Goal: Information Seeking & Learning: Learn about a topic

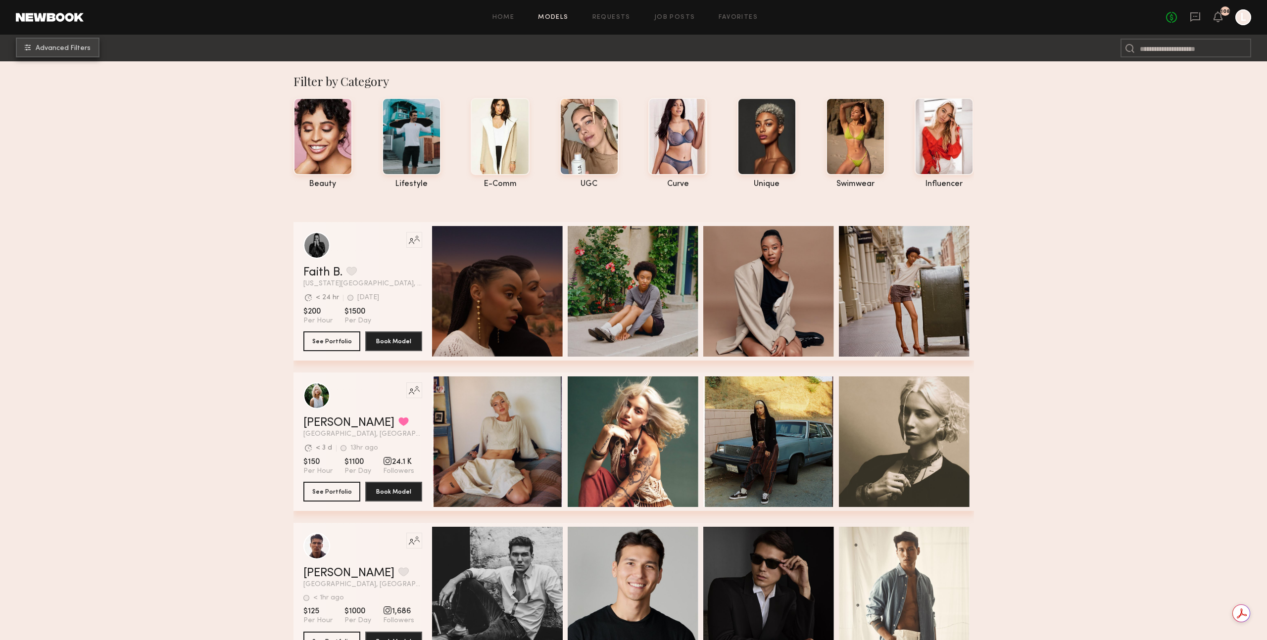
click at [79, 50] on span "Advanced Filters" at bounding box center [63, 48] width 55 height 7
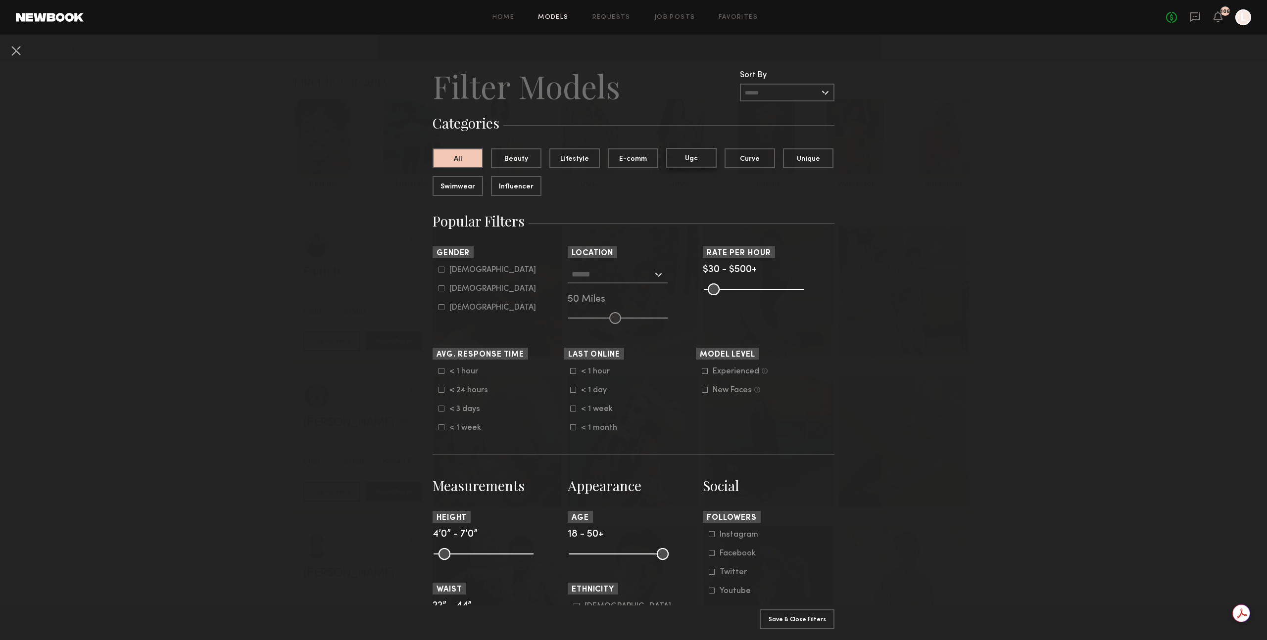
click at [694, 162] on button "Ugc" at bounding box center [691, 158] width 50 height 20
click at [444, 292] on label "Female" at bounding box center [488, 289] width 98 height 6
type input "**"
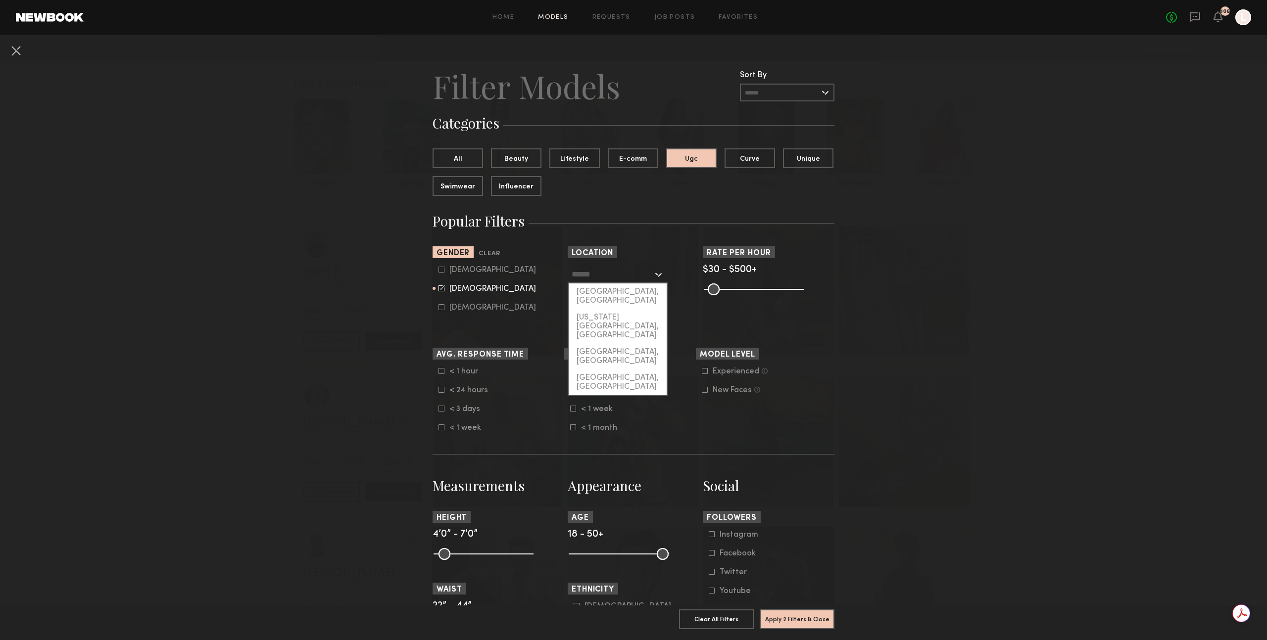
click at [631, 274] on input "text" at bounding box center [612, 274] width 81 height 17
click at [603, 293] on div "[GEOGRAPHIC_DATA], [GEOGRAPHIC_DATA]" at bounding box center [618, 297] width 98 height 26
type input "**********"
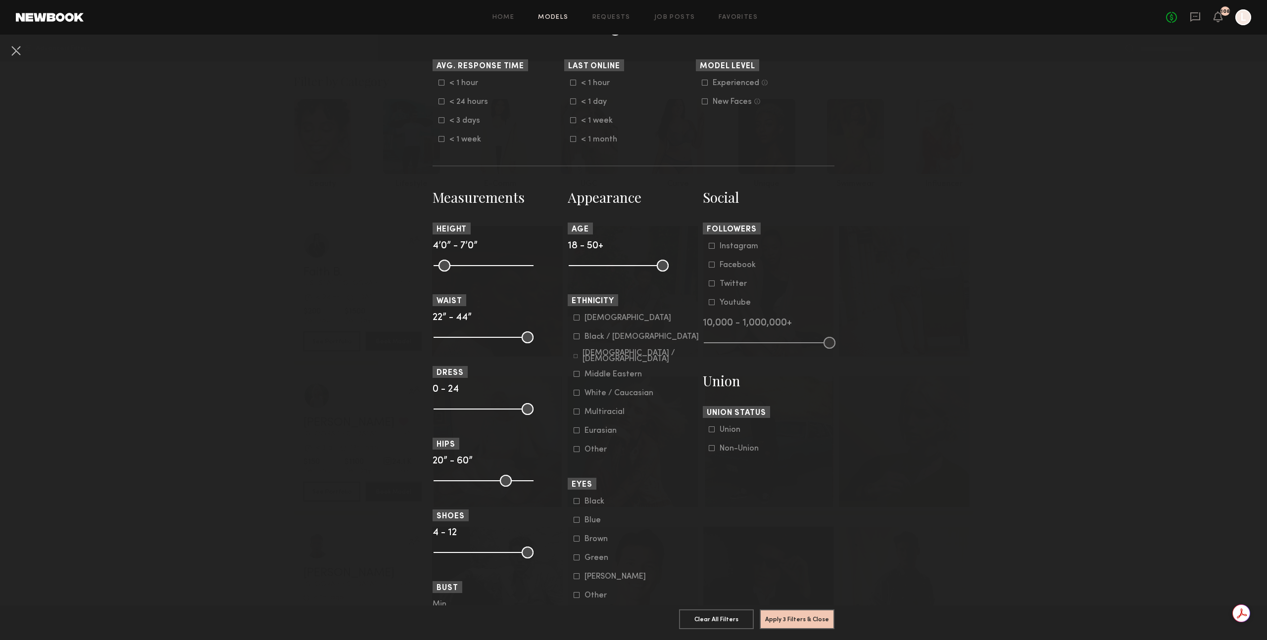
scroll to position [287, 0]
click at [577, 341] on icon at bounding box center [577, 338] width 6 height 6
click at [577, 360] on icon at bounding box center [576, 358] width 4 height 4
click at [577, 379] on icon at bounding box center [577, 376] width 6 height 6
click at [796, 619] on button "Apply 4 Filters & Close" at bounding box center [797, 619] width 75 height 20
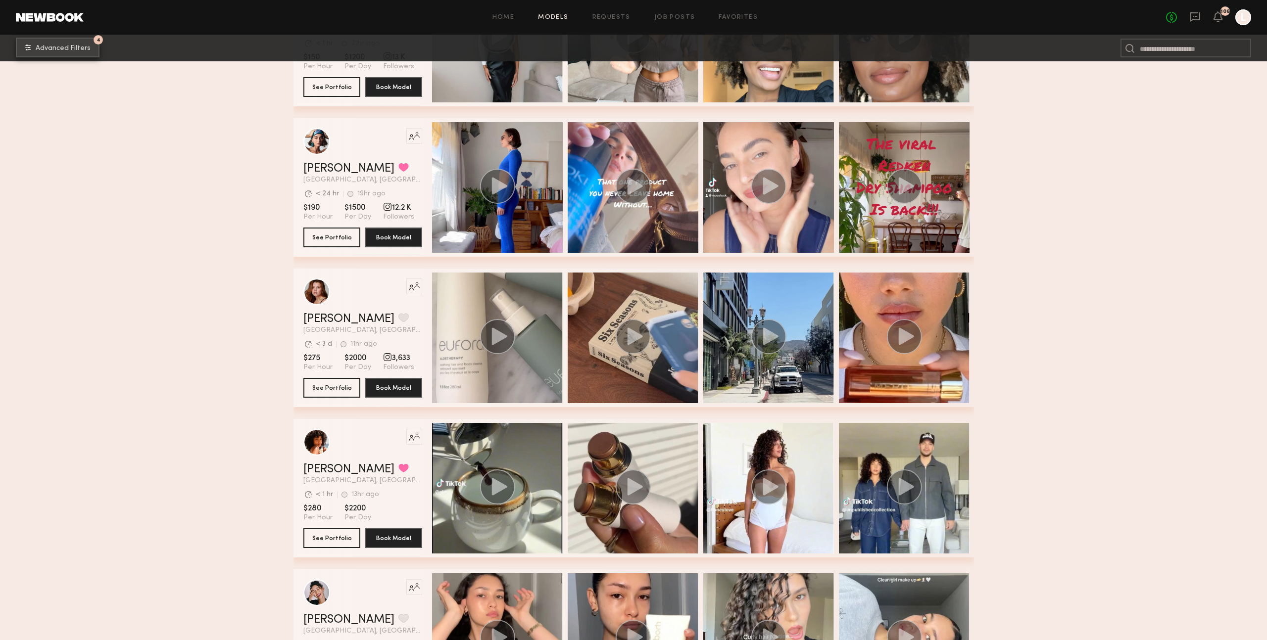
scroll to position [717, 0]
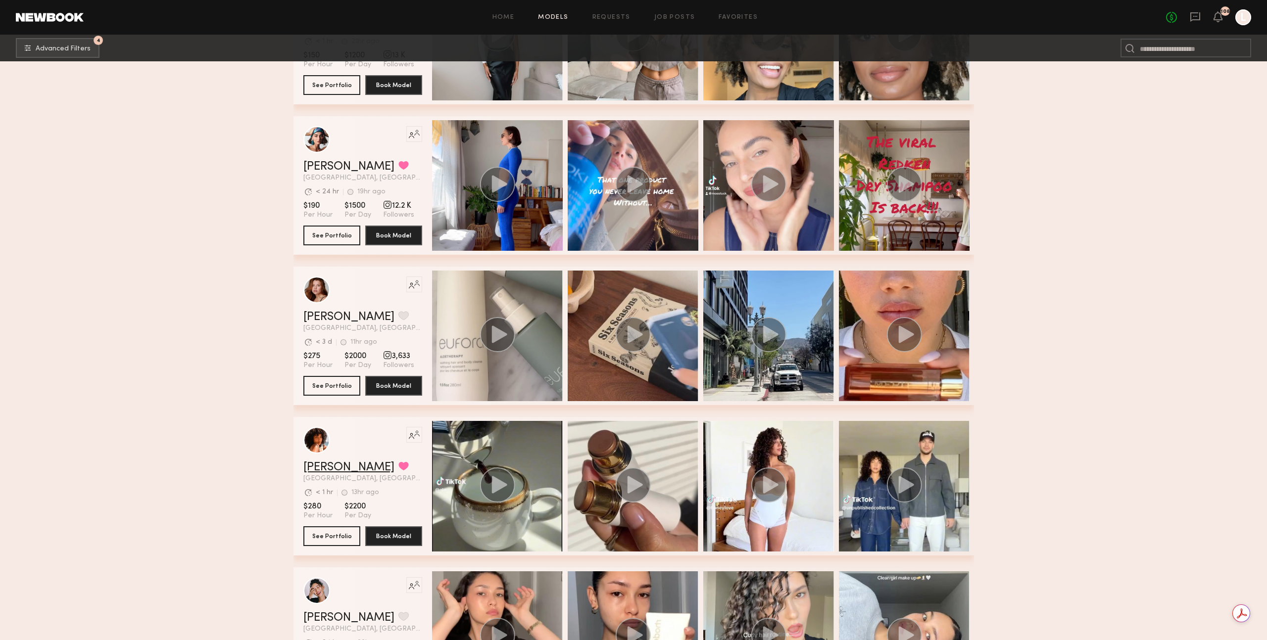
click at [338, 467] on link "[PERSON_NAME]" at bounding box center [348, 468] width 91 height 12
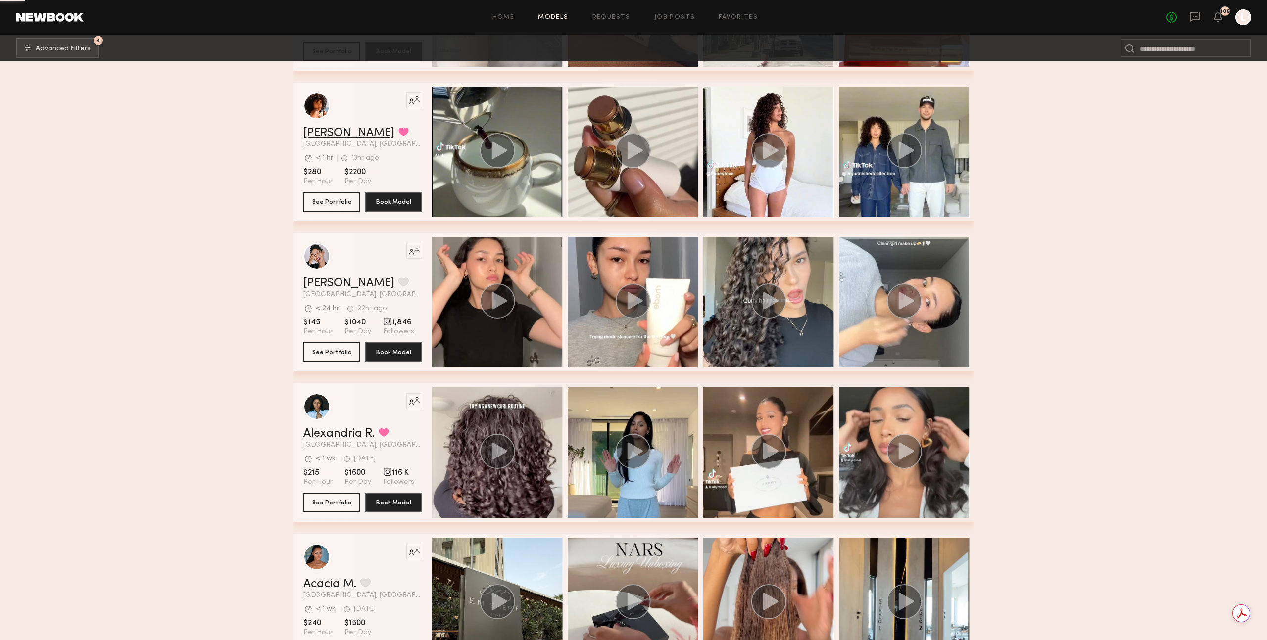
scroll to position [1053, 0]
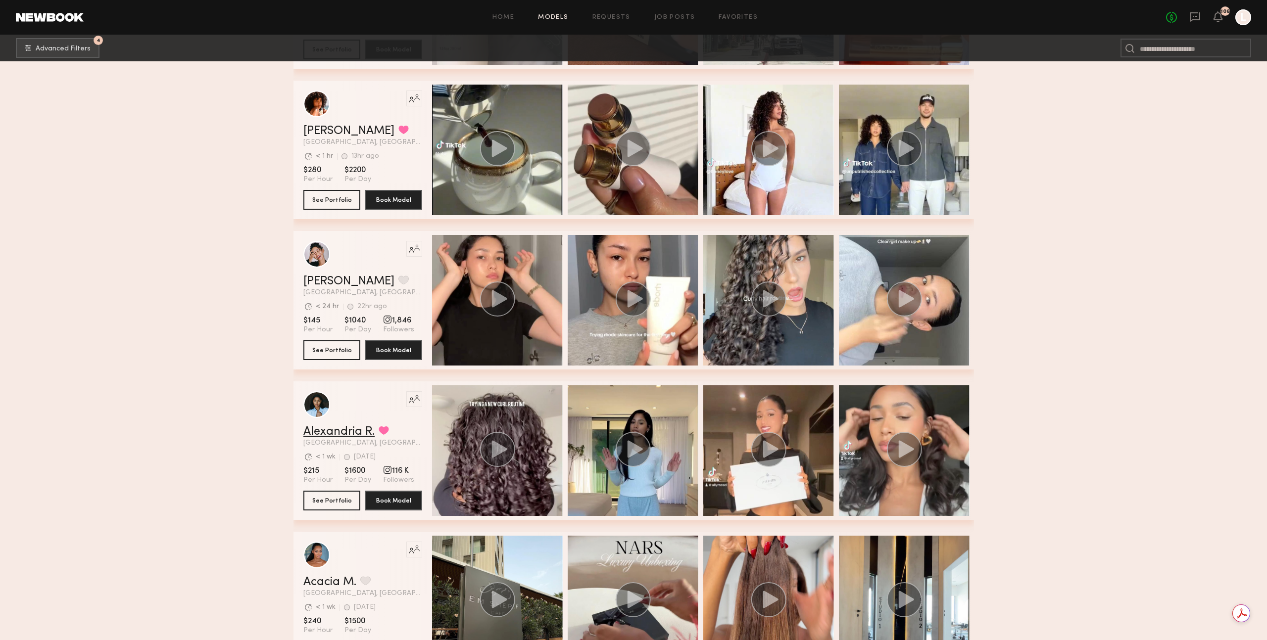
click at [365, 432] on link "Alexandria R." at bounding box center [338, 432] width 71 height 12
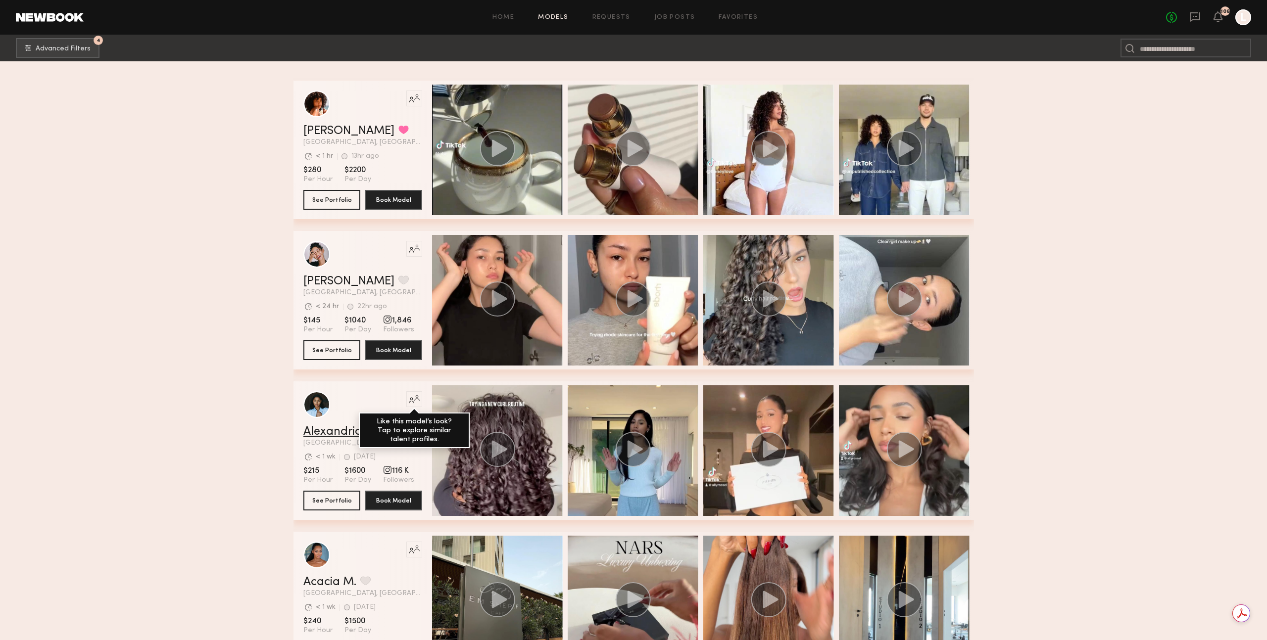
scroll to position [1408, 0]
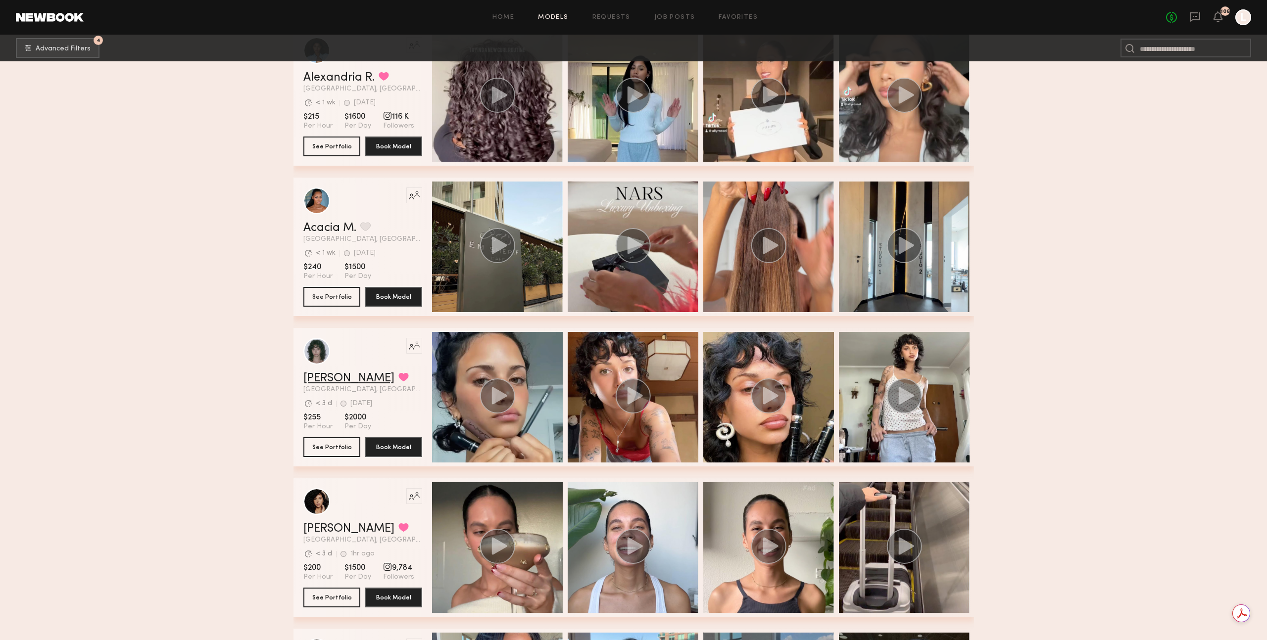
click at [331, 376] on link "[PERSON_NAME]" at bounding box center [348, 379] width 91 height 12
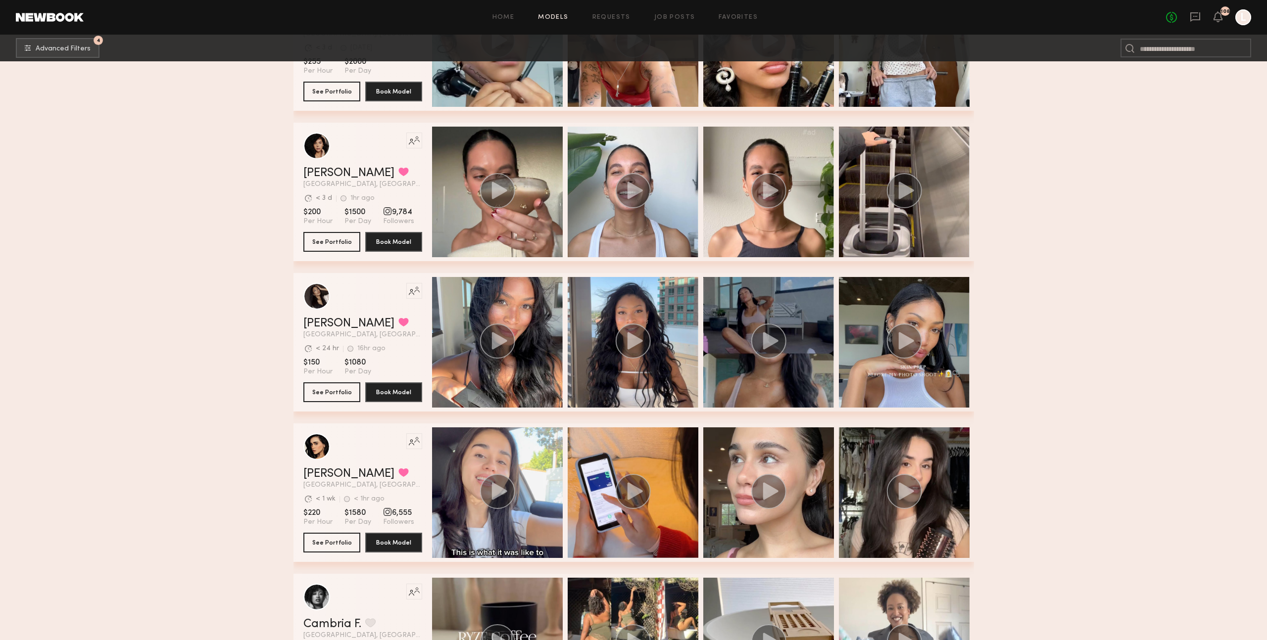
scroll to position [1764, 0]
click at [333, 323] on link "Mallory C." at bounding box center [348, 323] width 91 height 12
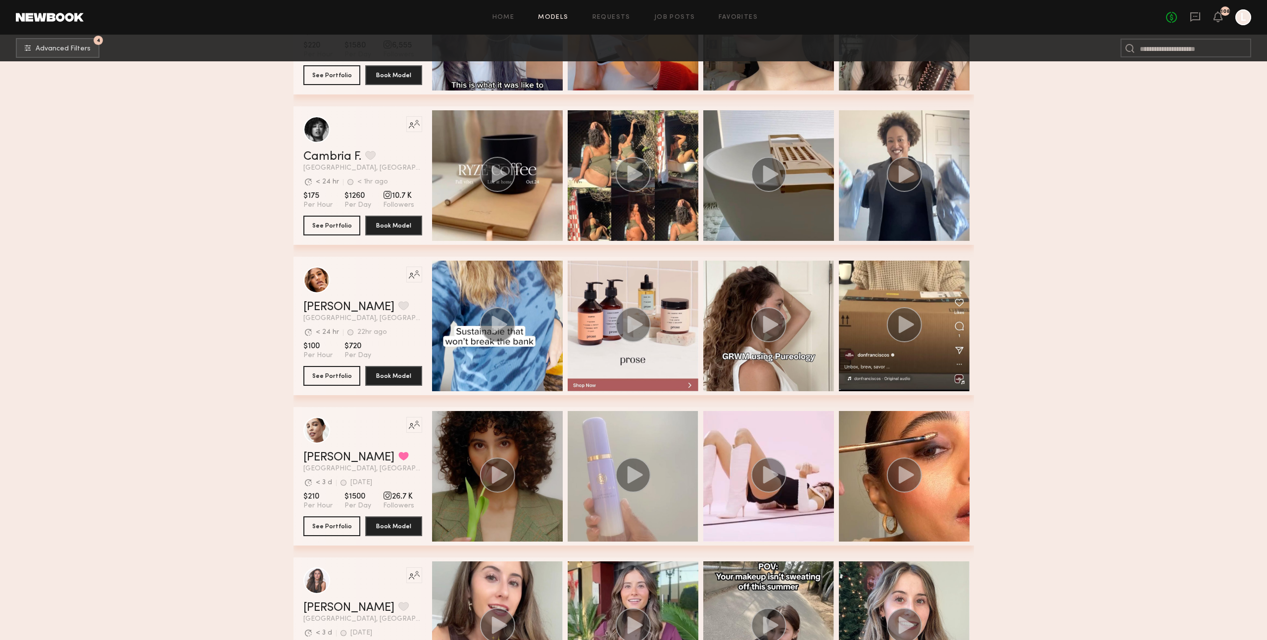
scroll to position [2227, 0]
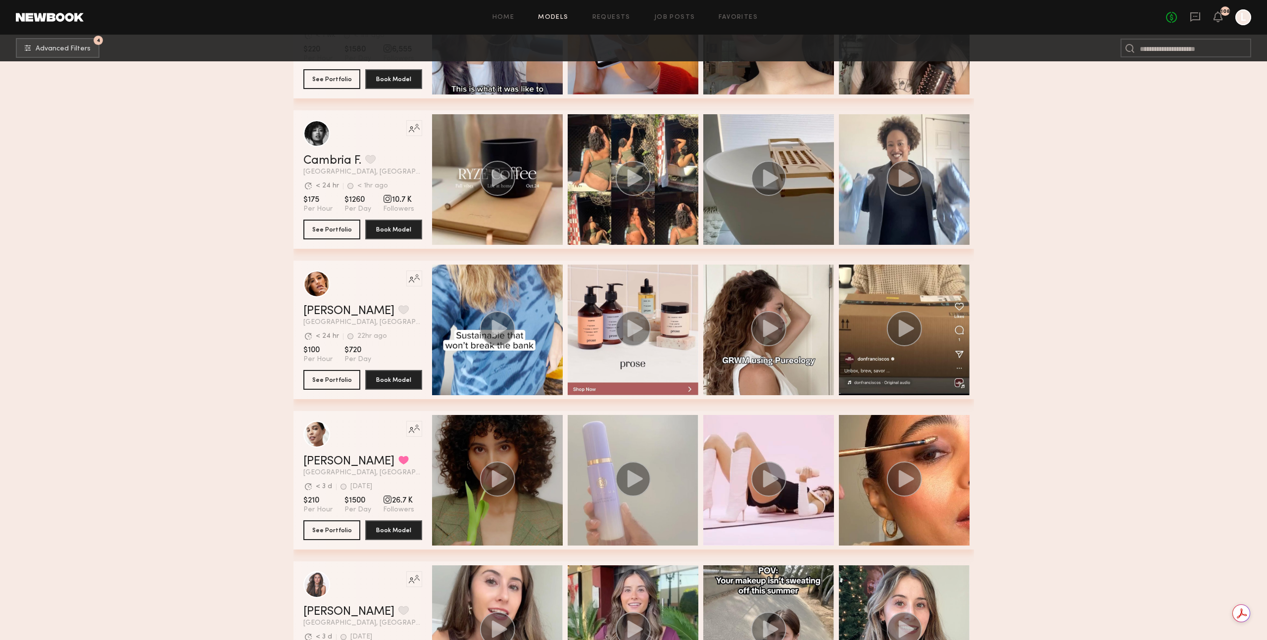
click at [320, 468] on div "Jesi L. Favorited Los Angeles, CA Avg. request response time < 3 d 1d ago Last …" at bounding box center [362, 466] width 119 height 21
click at [325, 464] on link "[PERSON_NAME]" at bounding box center [348, 462] width 91 height 12
click at [348, 160] on link "Cambria F." at bounding box center [332, 161] width 58 height 12
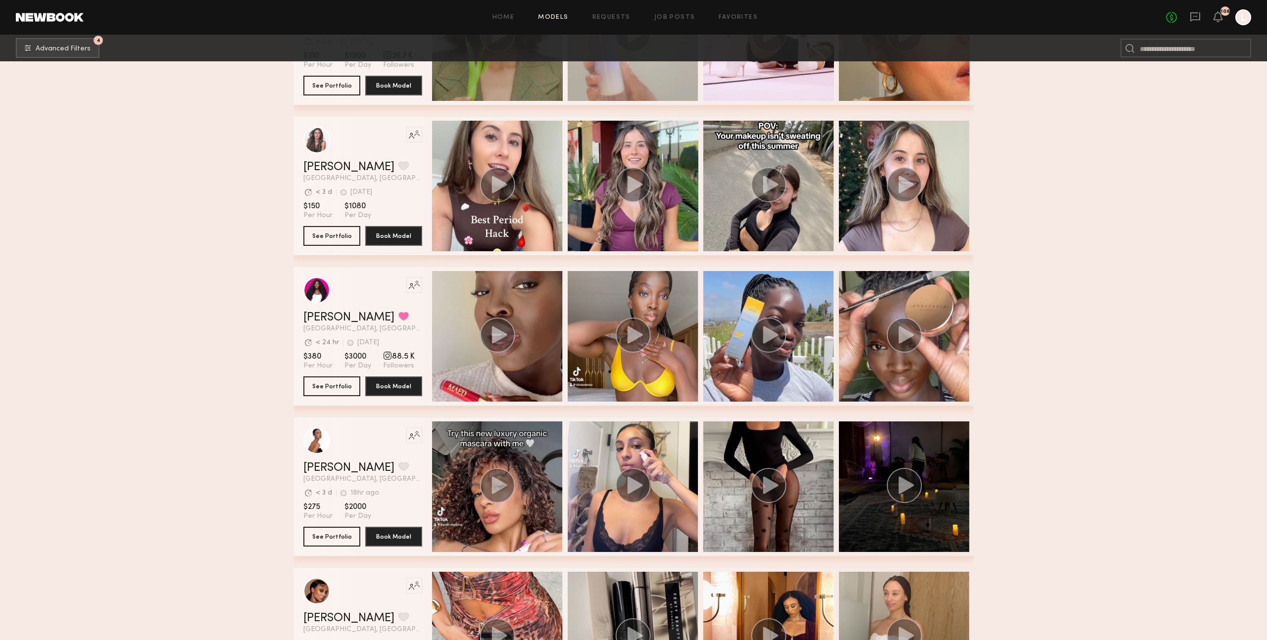
scroll to position [2667, 0]
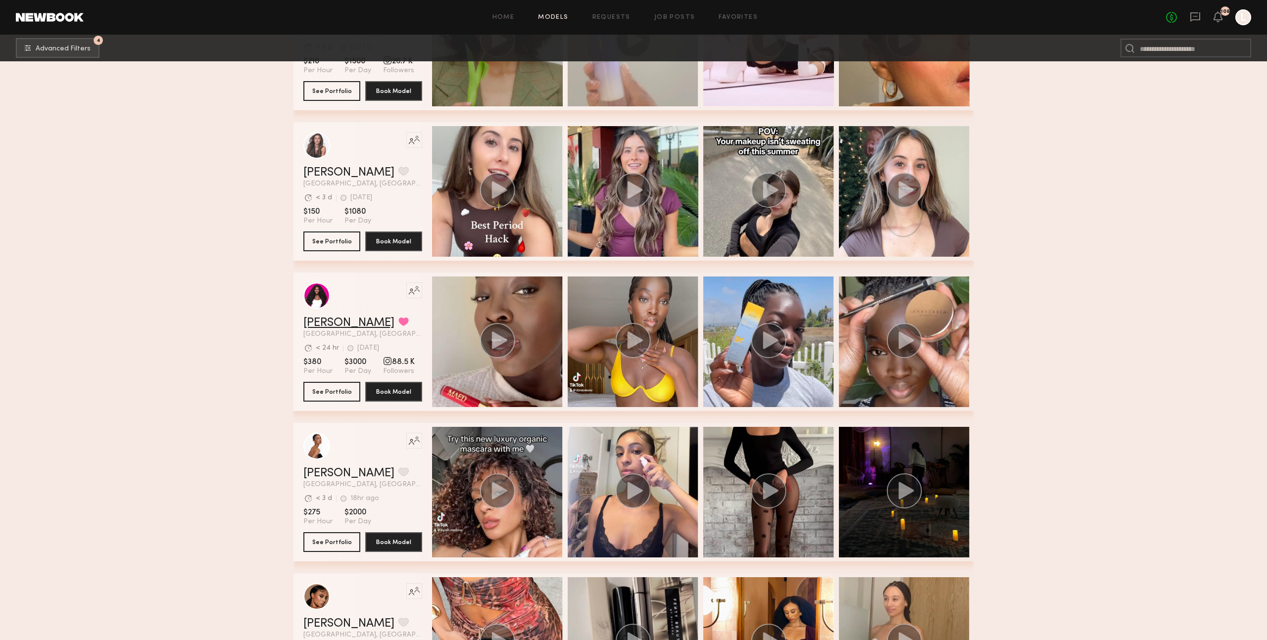
click at [330, 324] on link "Dora O." at bounding box center [348, 323] width 91 height 12
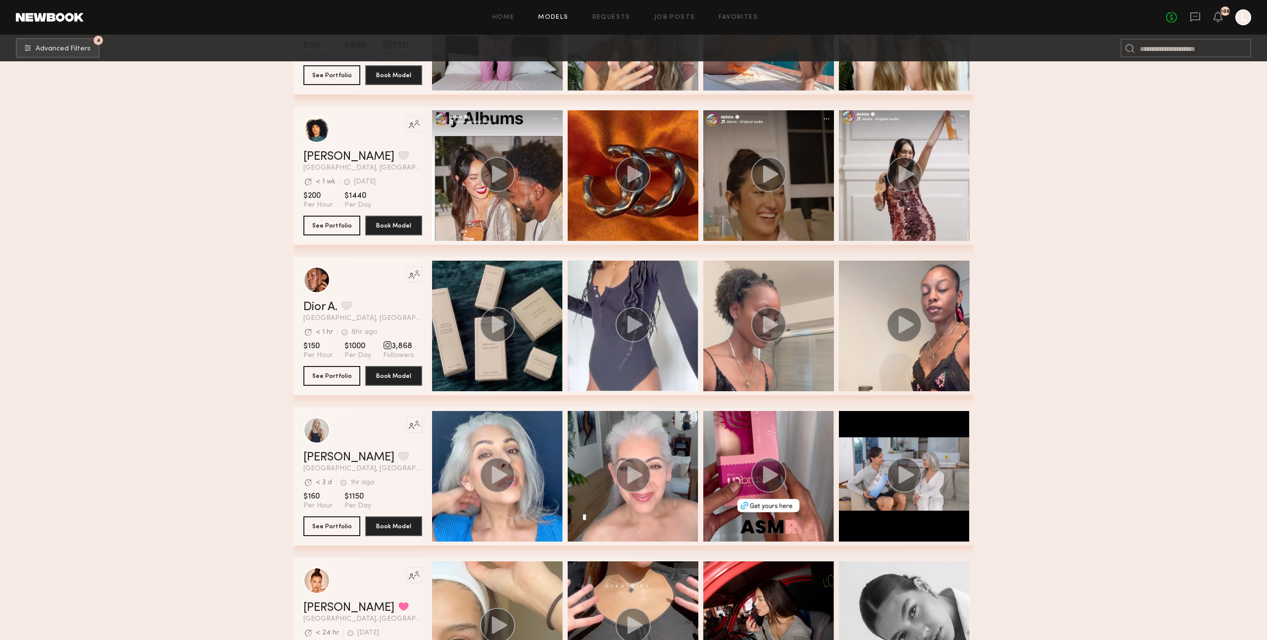
scroll to position [4491, 0]
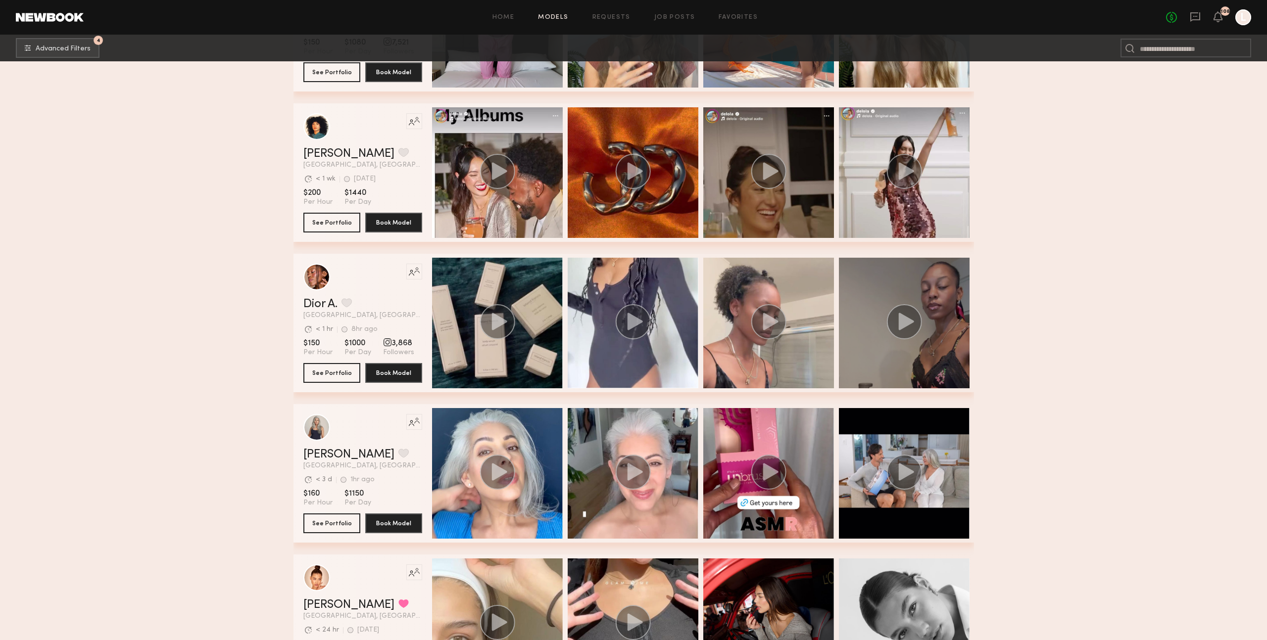
click at [904, 320] on icon "grid" at bounding box center [905, 321] width 15 height 17
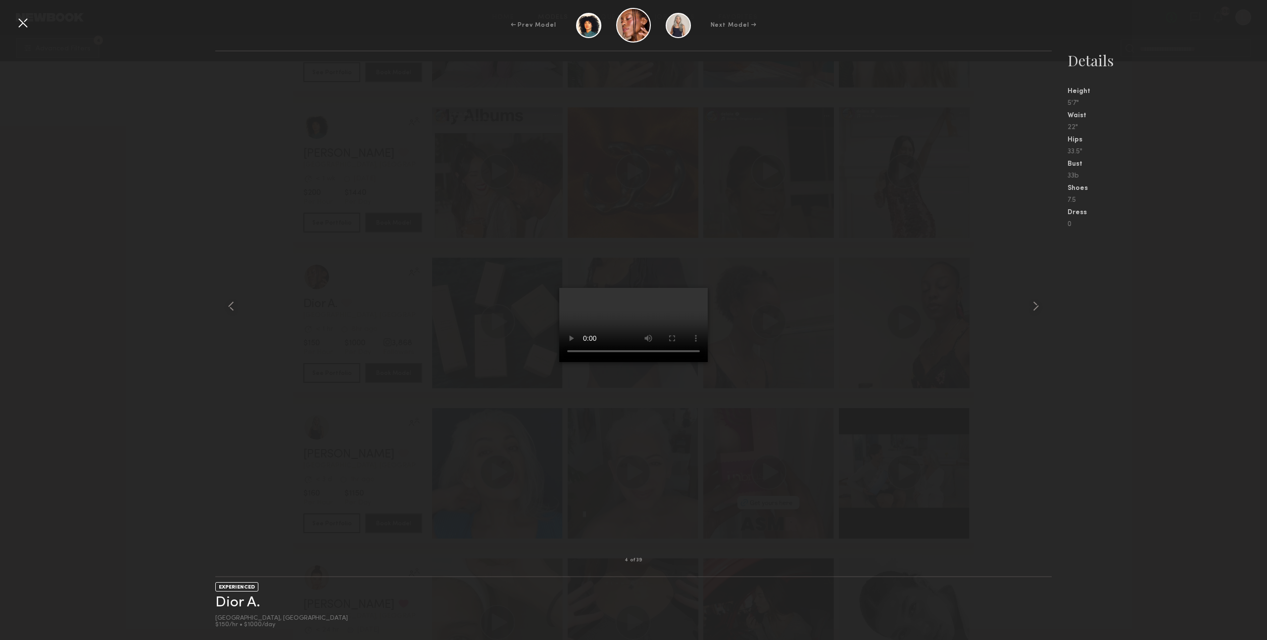
click at [786, 272] on div at bounding box center [633, 306] width 836 height 478
click at [21, 21] on div at bounding box center [23, 23] width 16 height 16
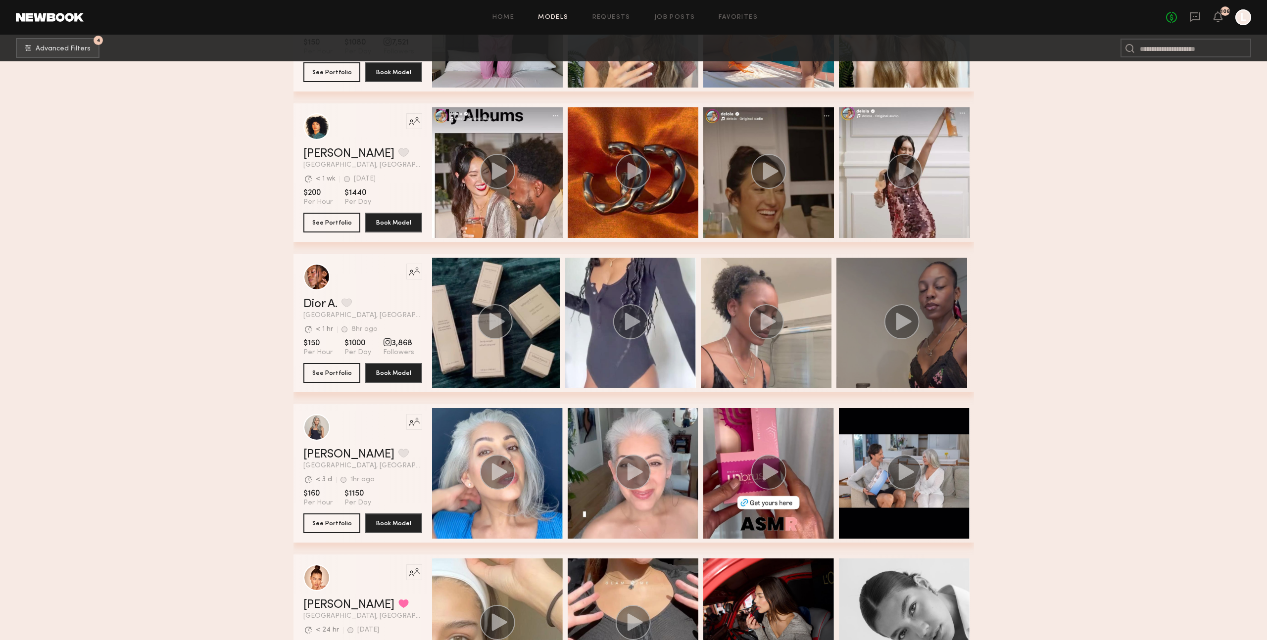
scroll to position [0, 3]
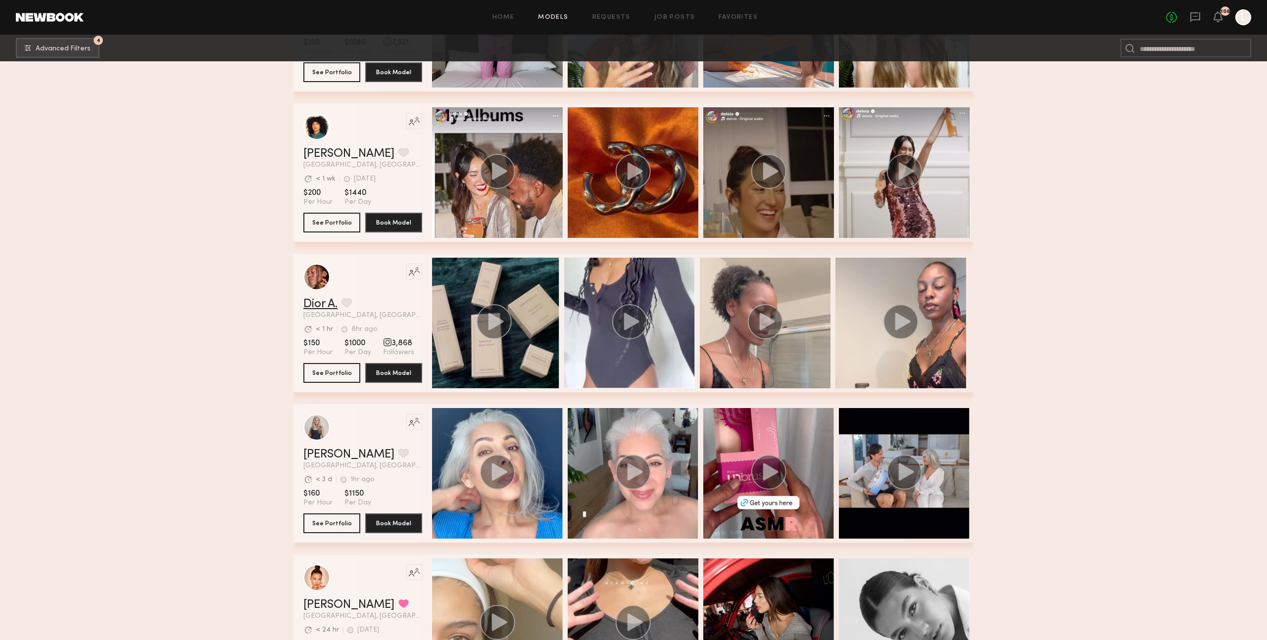
click at [327, 304] on link "Dior A." at bounding box center [320, 304] width 34 height 12
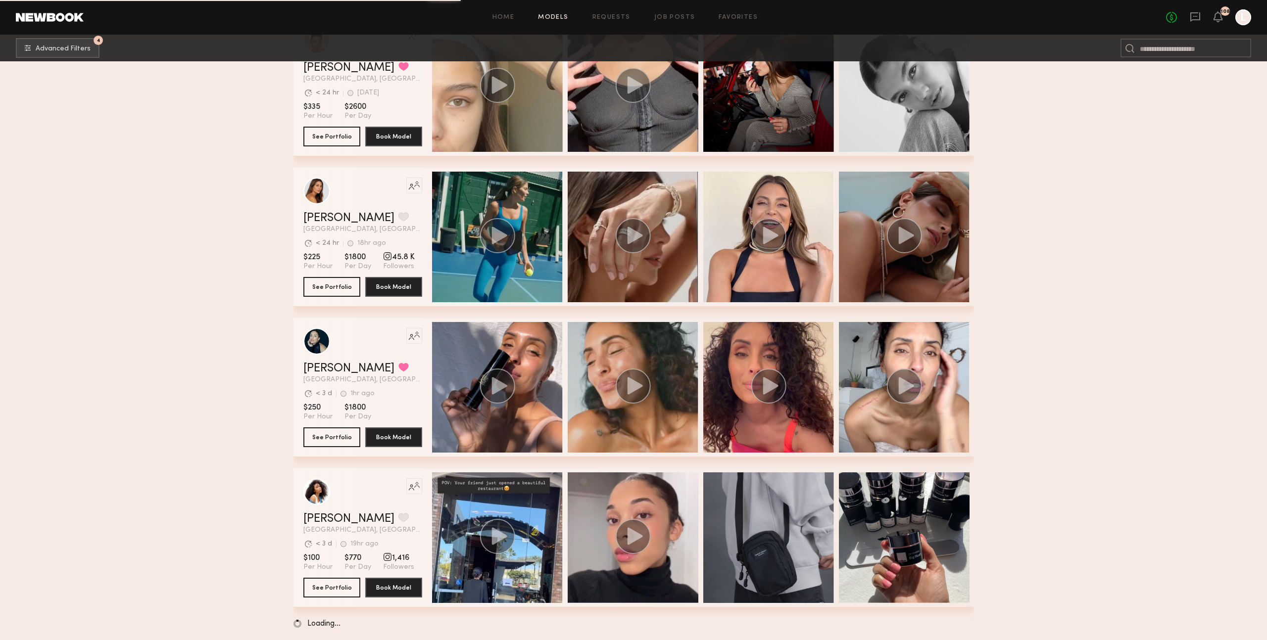
scroll to position [5028, 0]
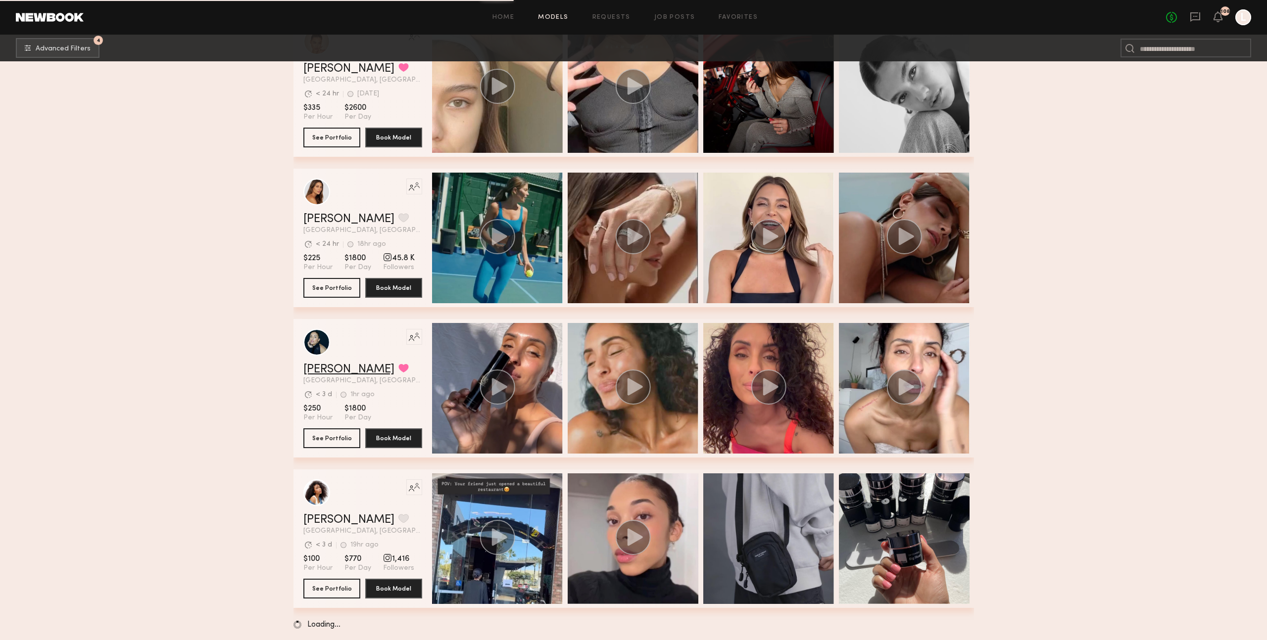
click at [338, 368] on link "Gloria E." at bounding box center [348, 370] width 91 height 12
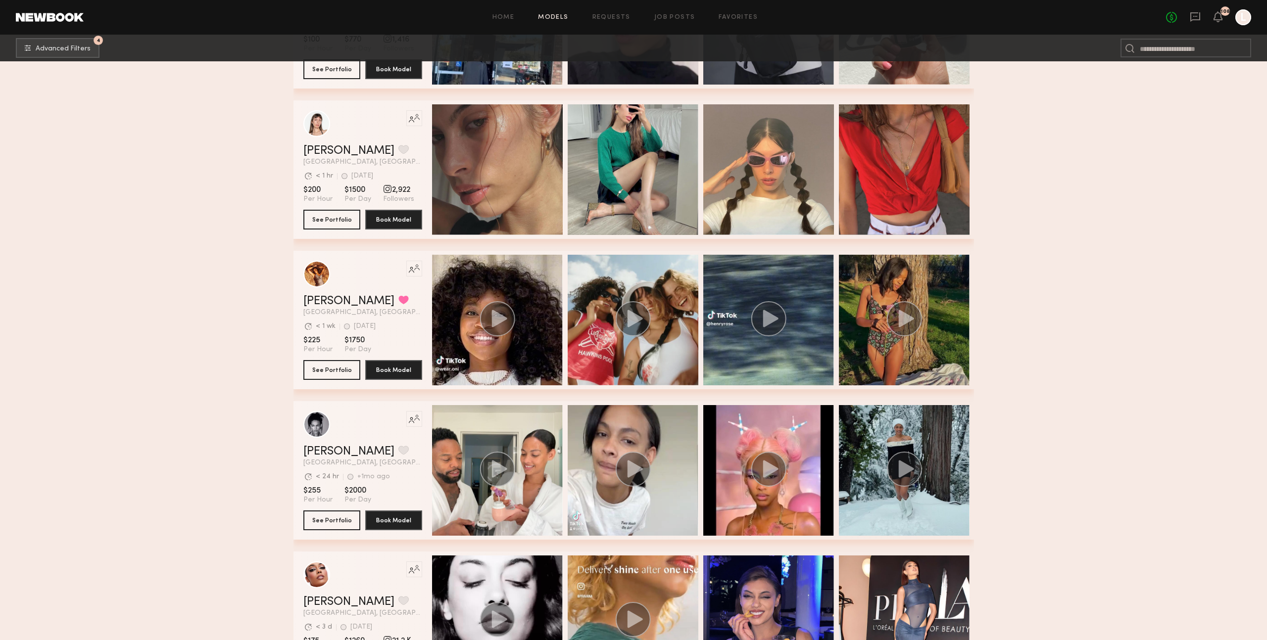
scroll to position [5590, 0]
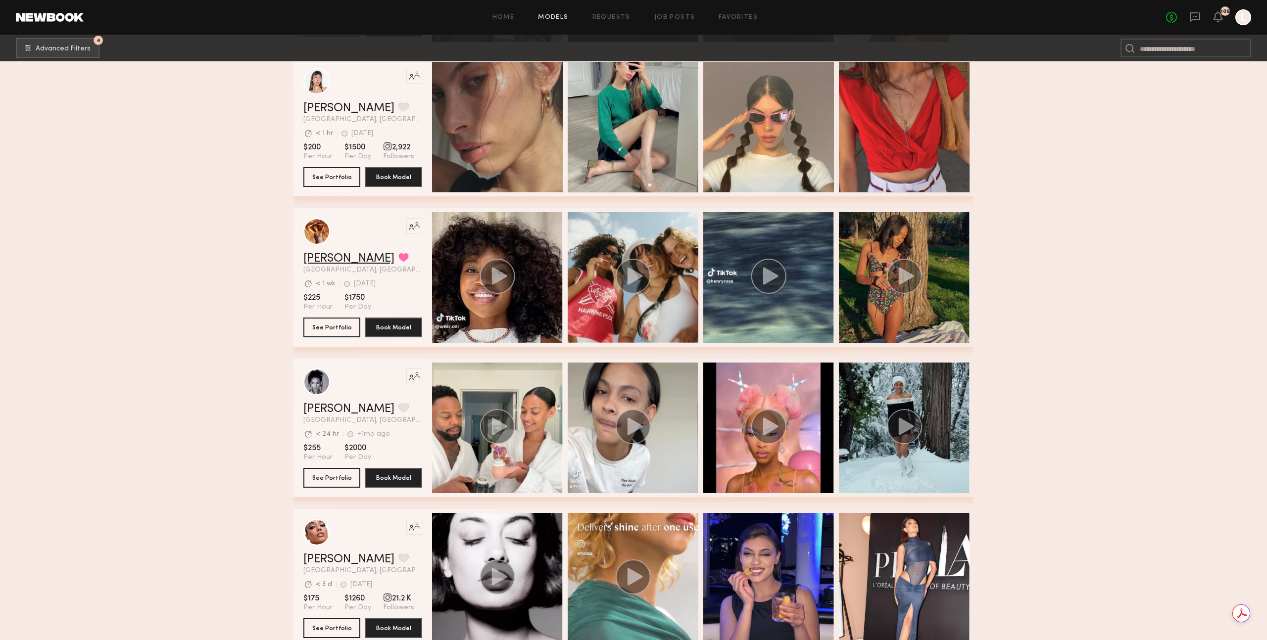
click at [328, 258] on link "Miya R." at bounding box center [348, 259] width 91 height 12
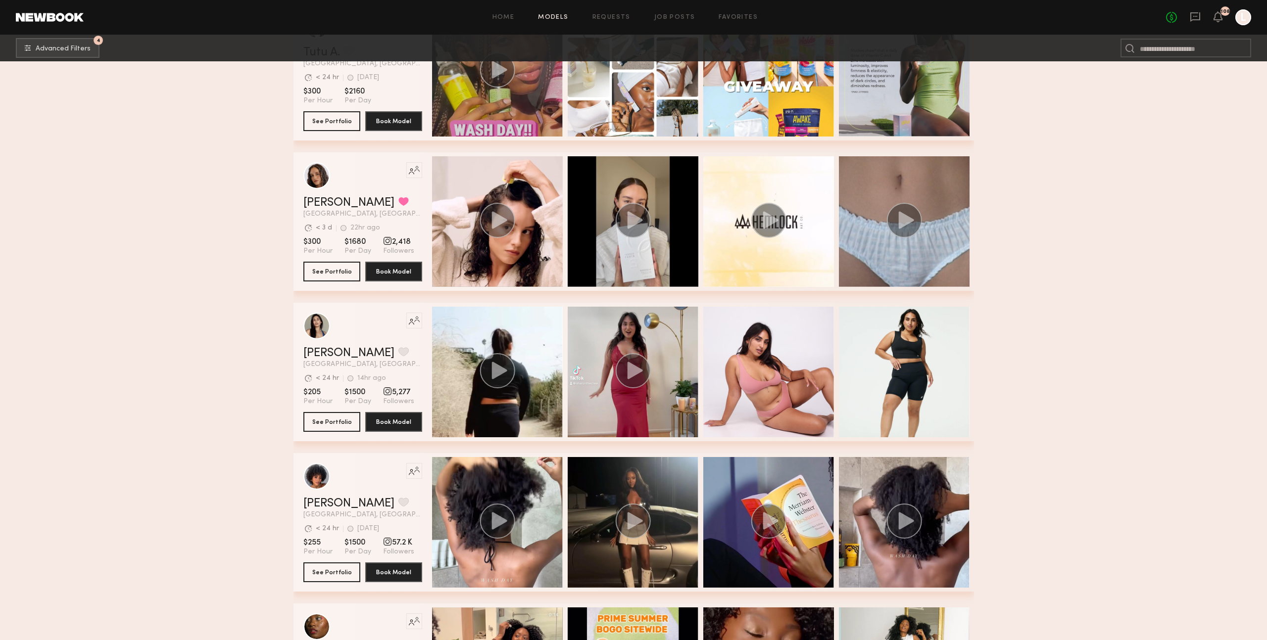
scroll to position [6257, 0]
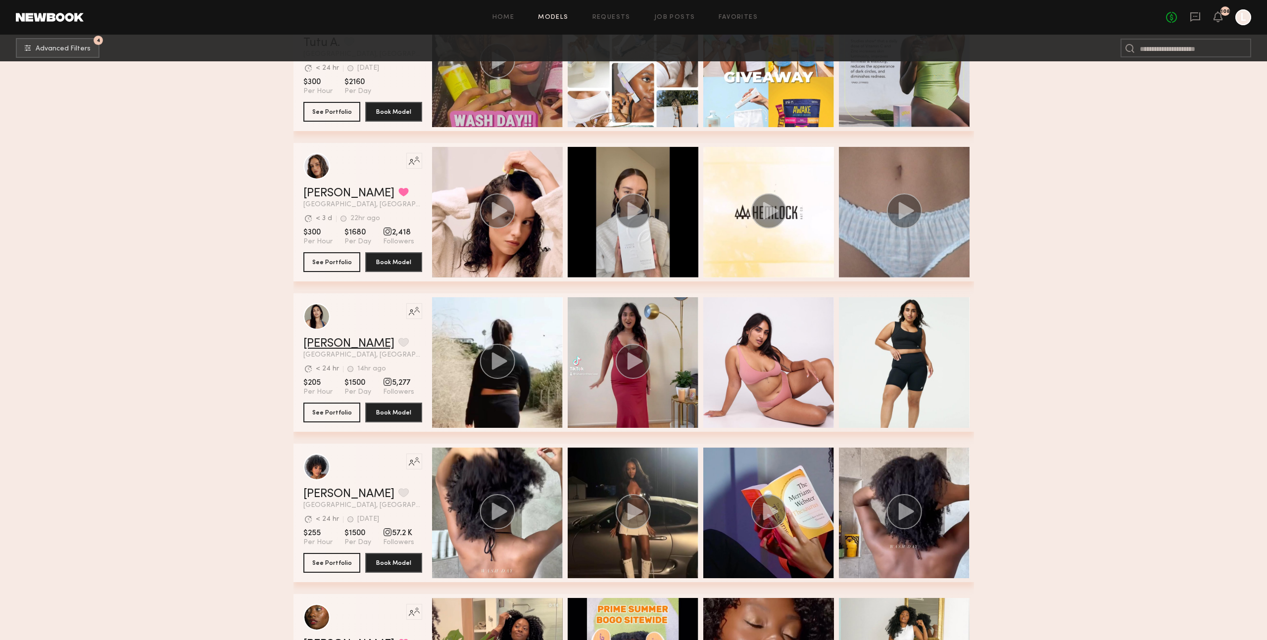
click at [328, 343] on link "Sharon C." at bounding box center [348, 344] width 91 height 12
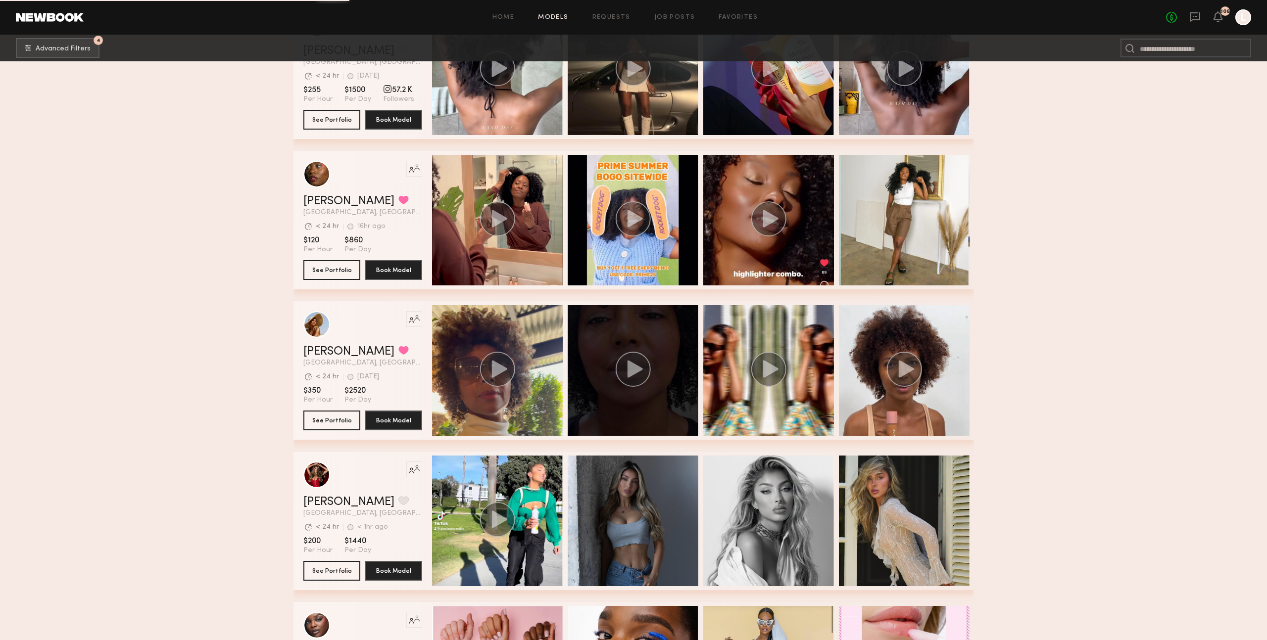
scroll to position [6839, 0]
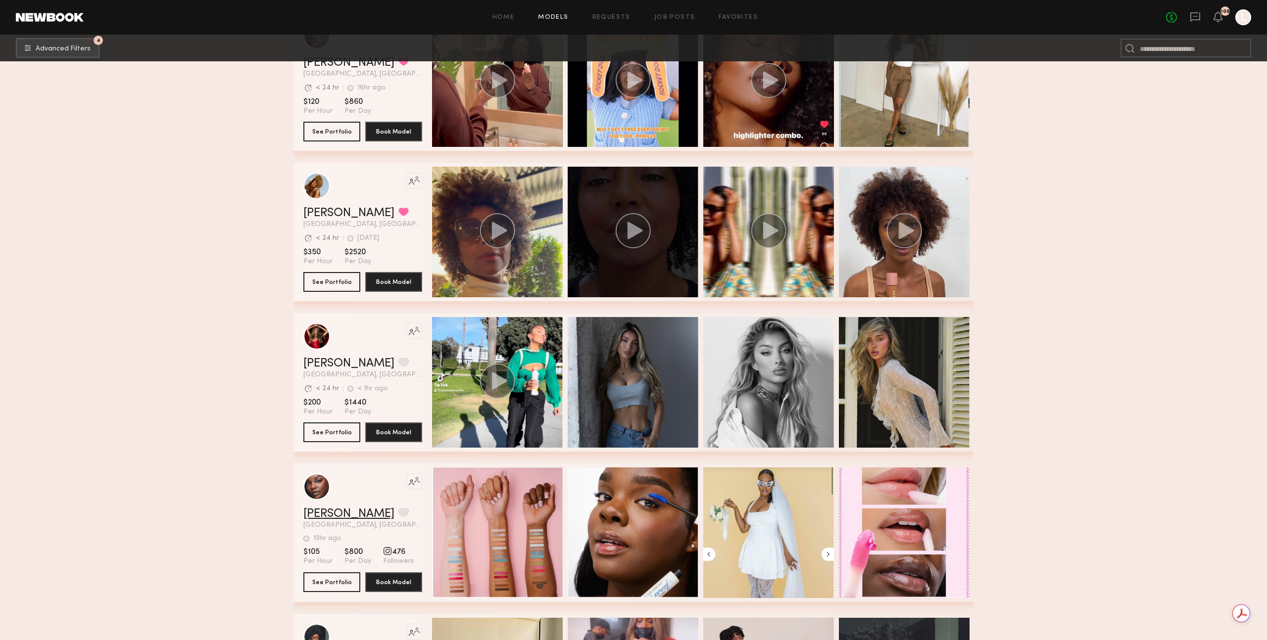
click at [338, 511] on link "Jessica W." at bounding box center [348, 514] width 91 height 12
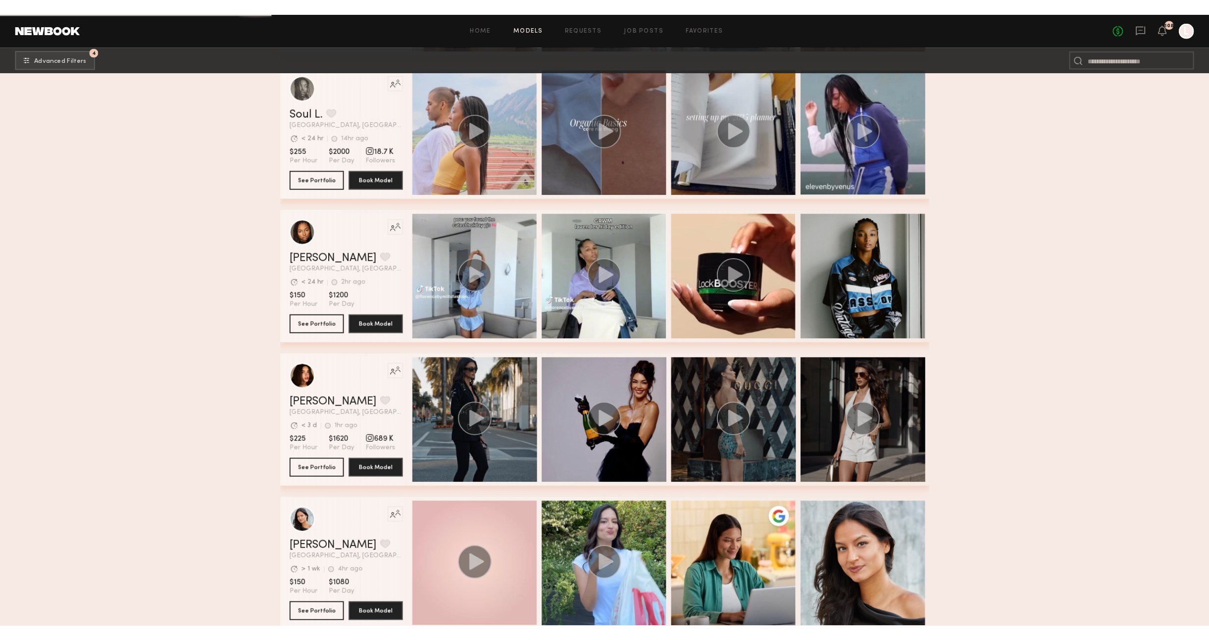
scroll to position [9807, 0]
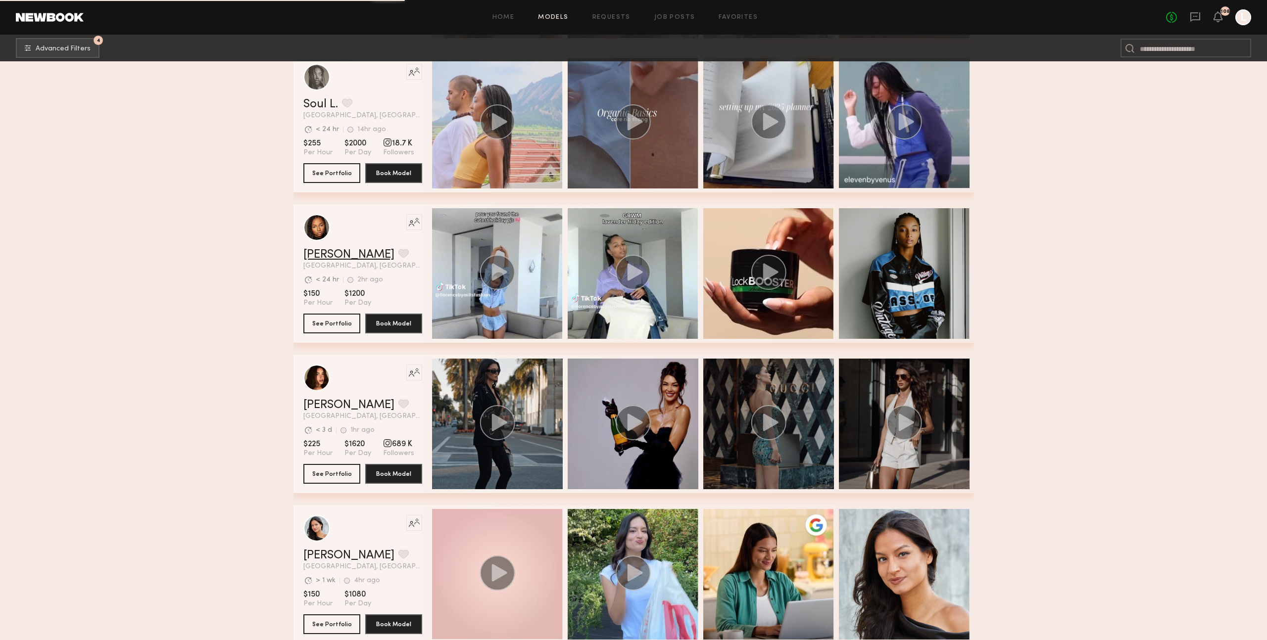
click at [325, 255] on link "Alexis J." at bounding box center [348, 255] width 91 height 12
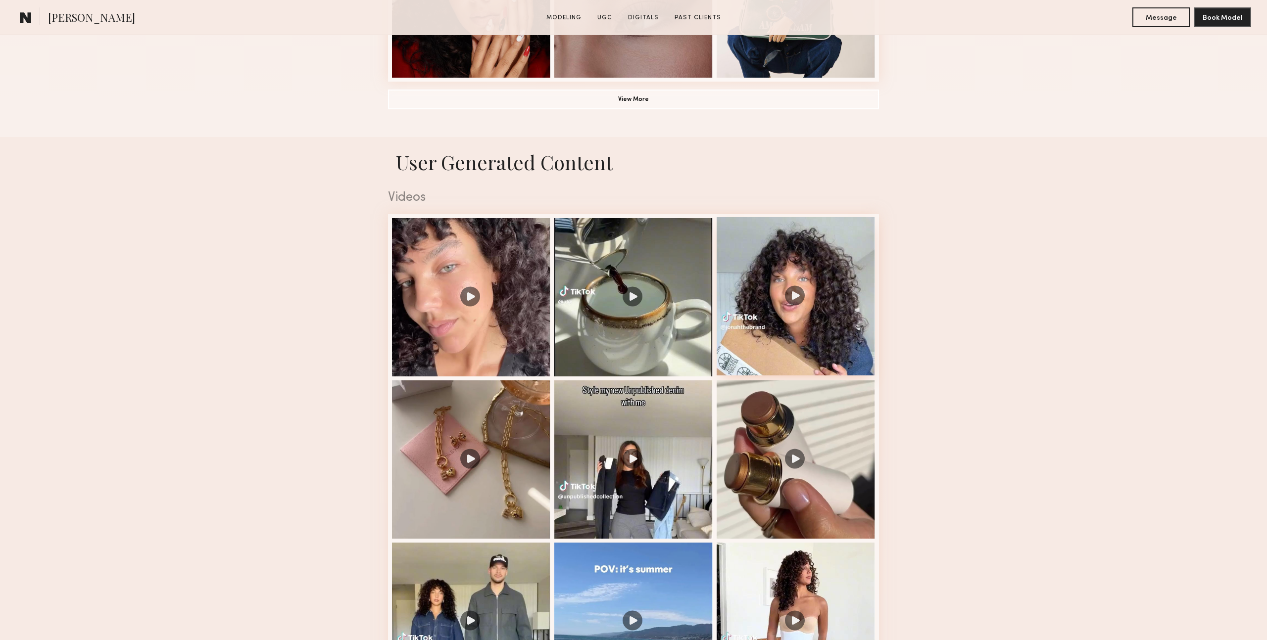
scroll to position [861, 0]
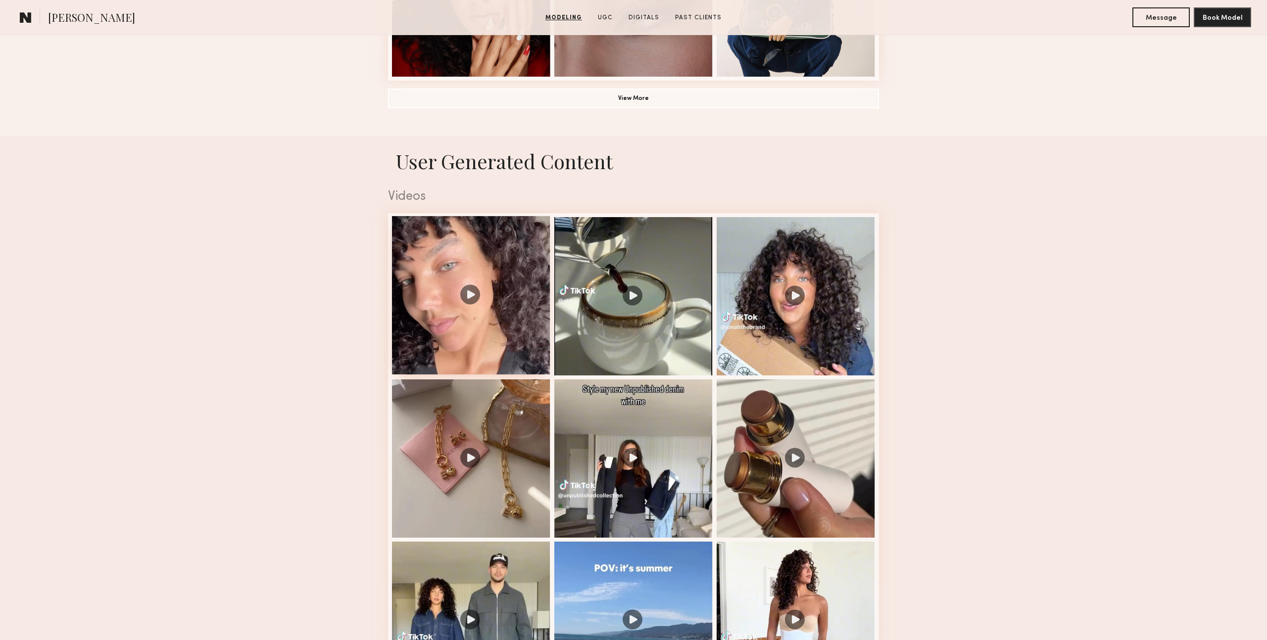
click at [482, 314] on div at bounding box center [471, 295] width 158 height 158
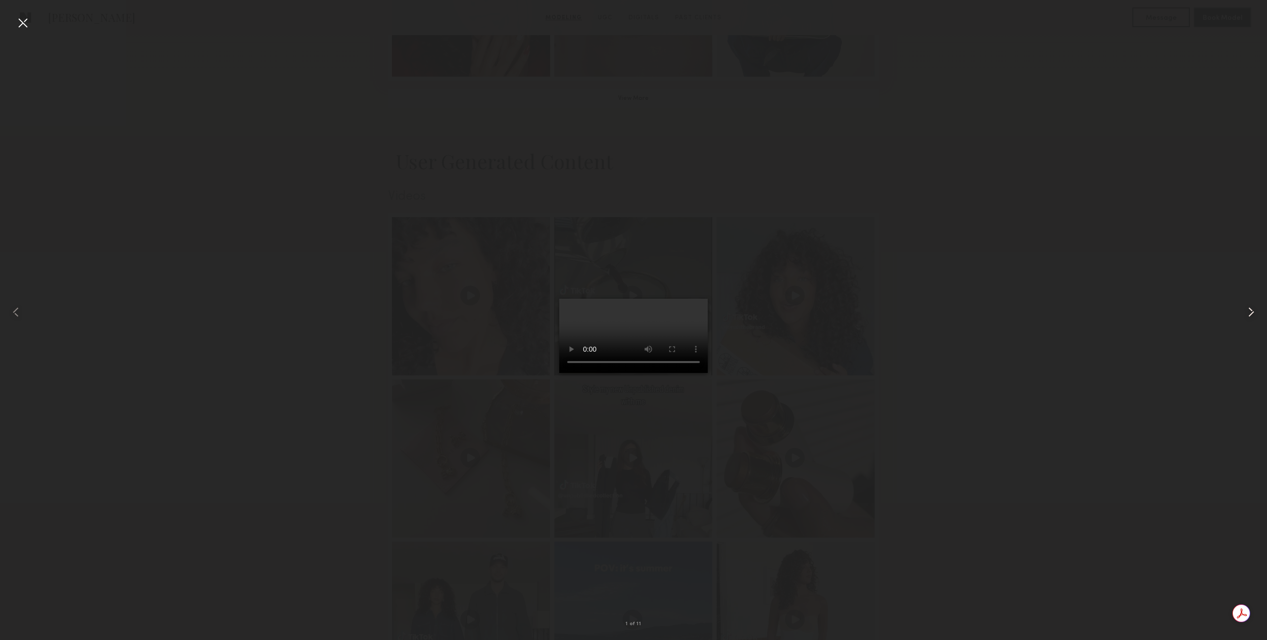
click at [1249, 314] on common-icon at bounding box center [1251, 312] width 16 height 16
click at [915, 370] on div at bounding box center [633, 312] width 1267 height 593
click at [18, 18] on div at bounding box center [23, 23] width 16 height 16
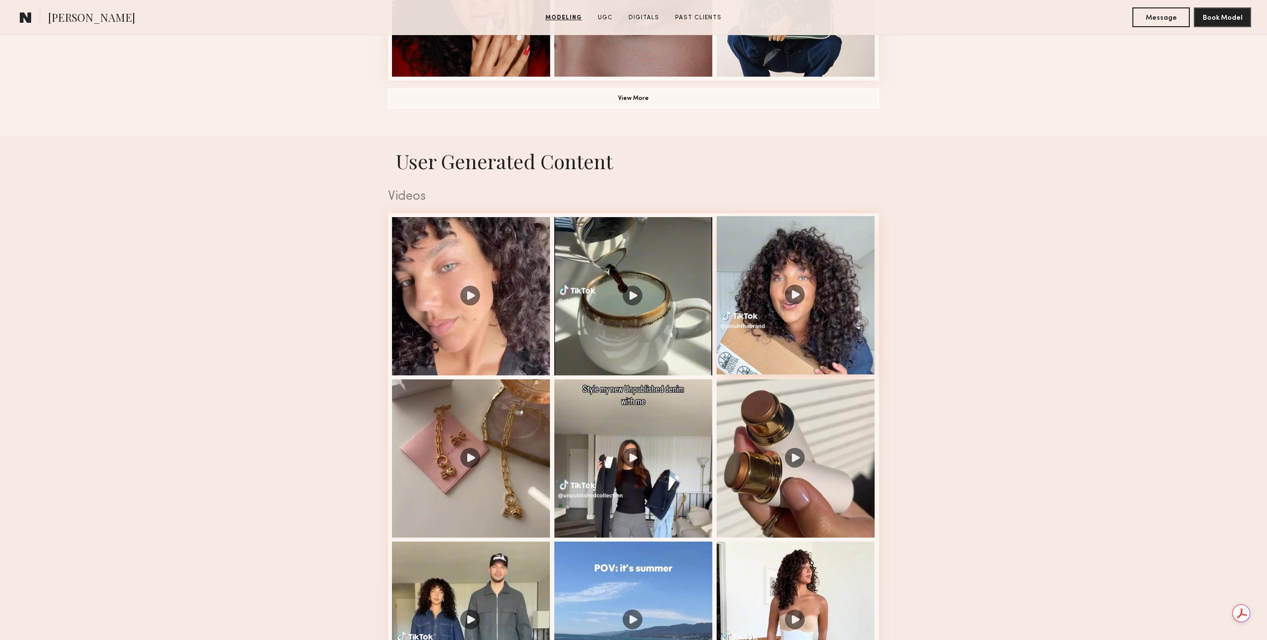
click at [835, 334] on div at bounding box center [796, 295] width 158 height 158
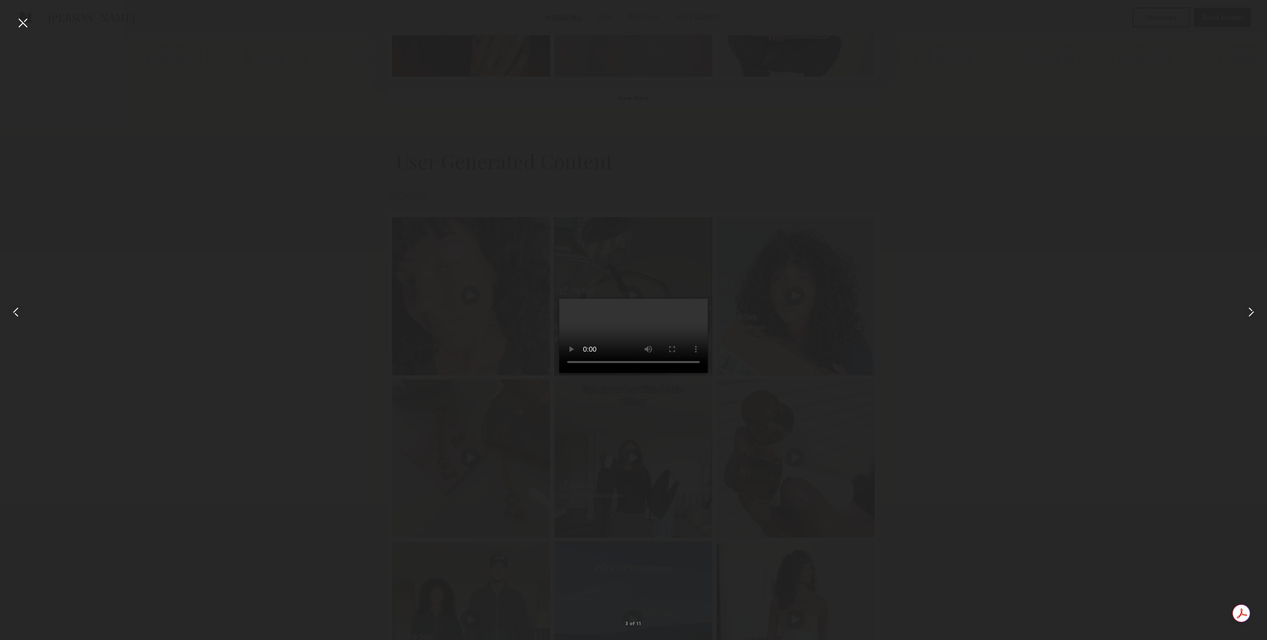
click at [901, 304] on div at bounding box center [633, 312] width 1267 height 593
click at [24, 22] on div at bounding box center [23, 23] width 16 height 16
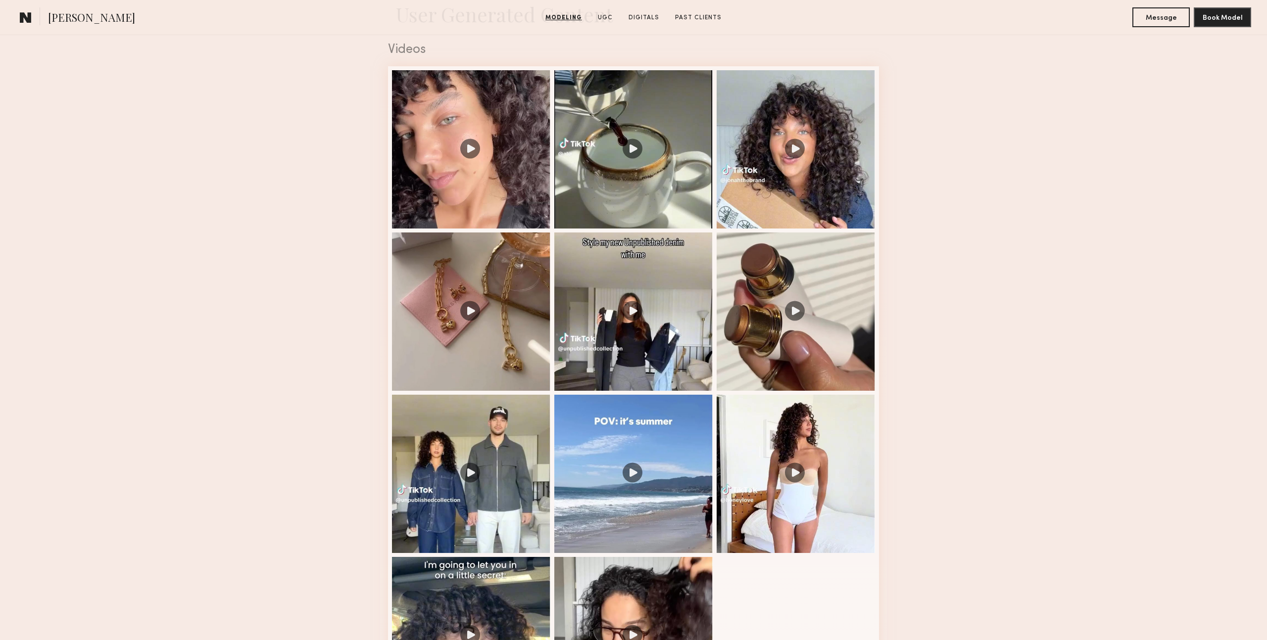
scroll to position [1029, 0]
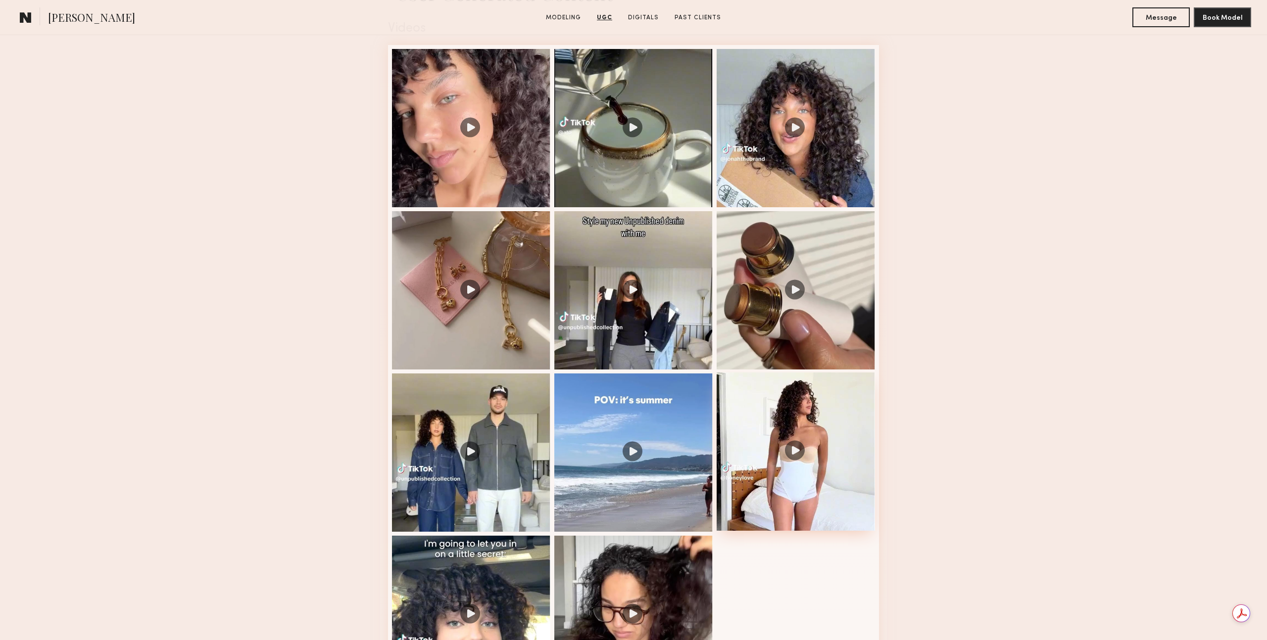
click at [846, 434] on div at bounding box center [796, 452] width 158 height 158
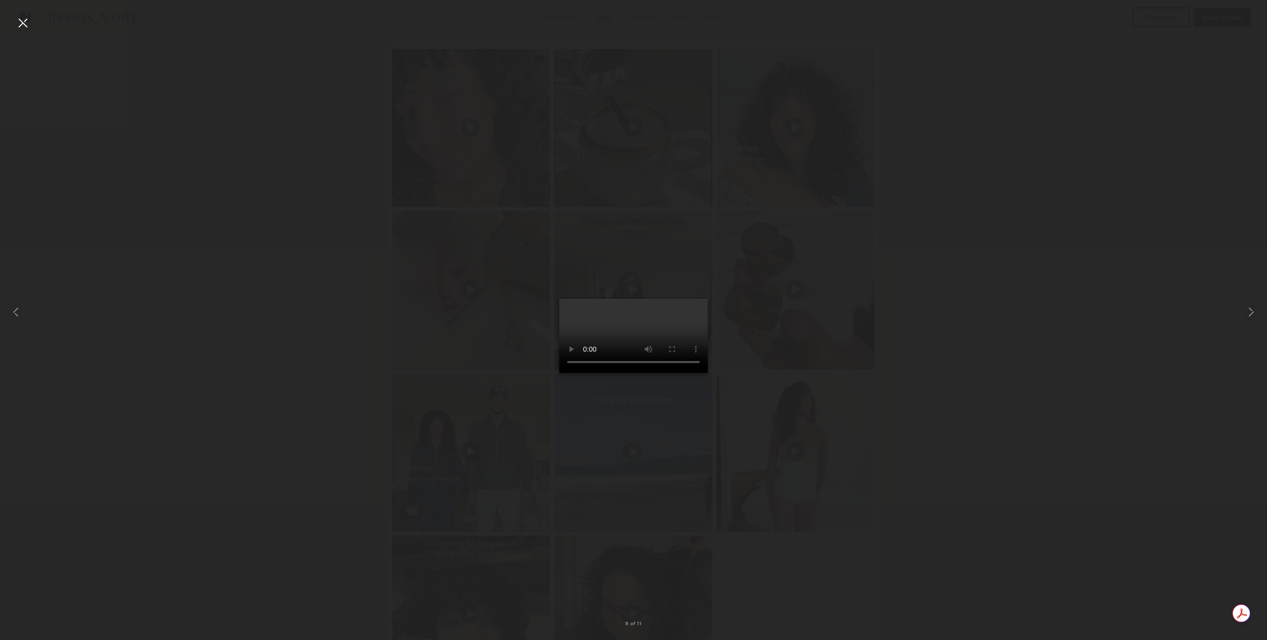
click at [902, 201] on div at bounding box center [633, 312] width 1267 height 593
click at [27, 19] on div at bounding box center [23, 23] width 16 height 16
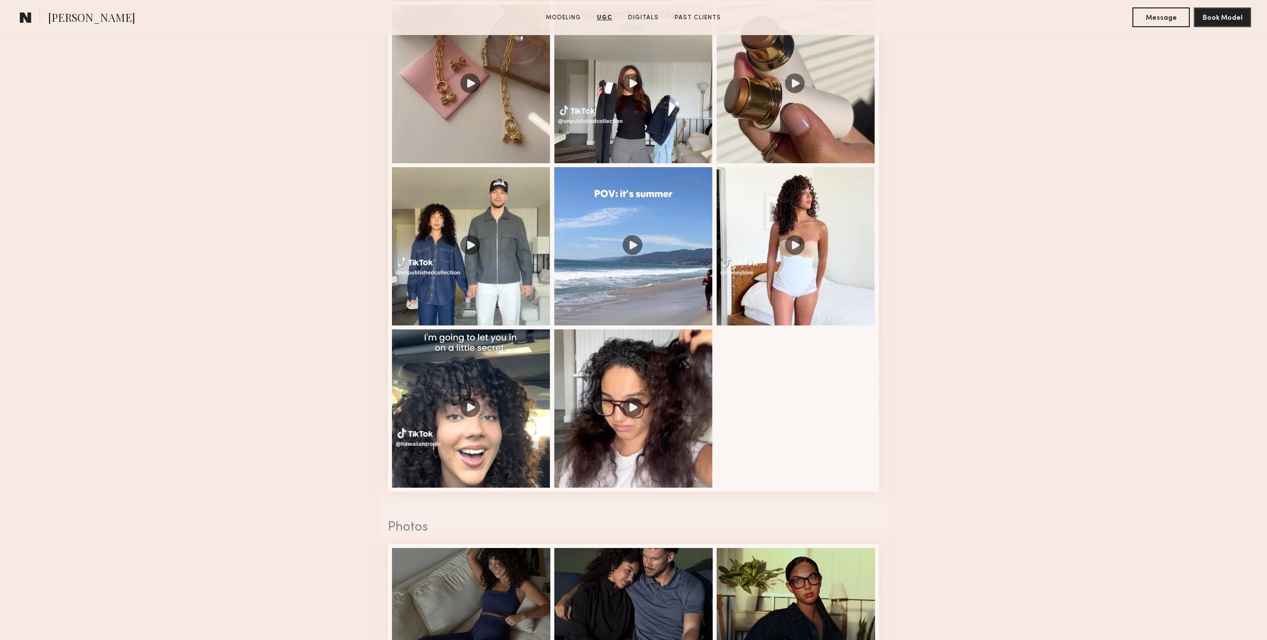
scroll to position [1348, 0]
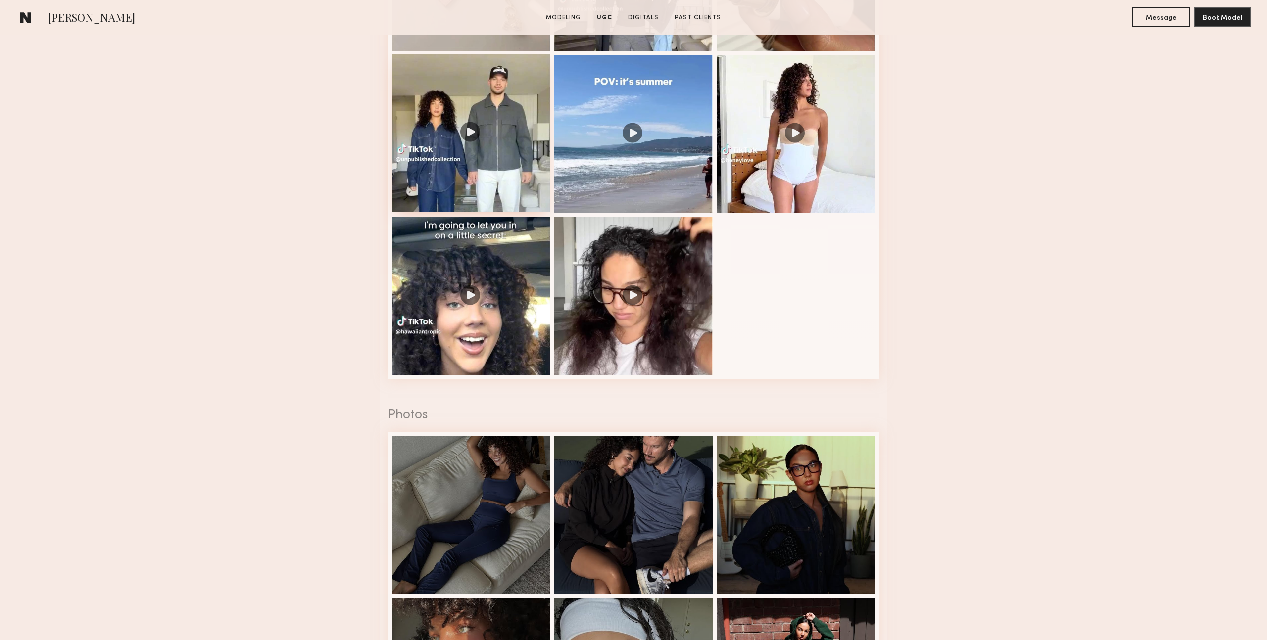
click at [524, 171] on div at bounding box center [471, 133] width 158 height 158
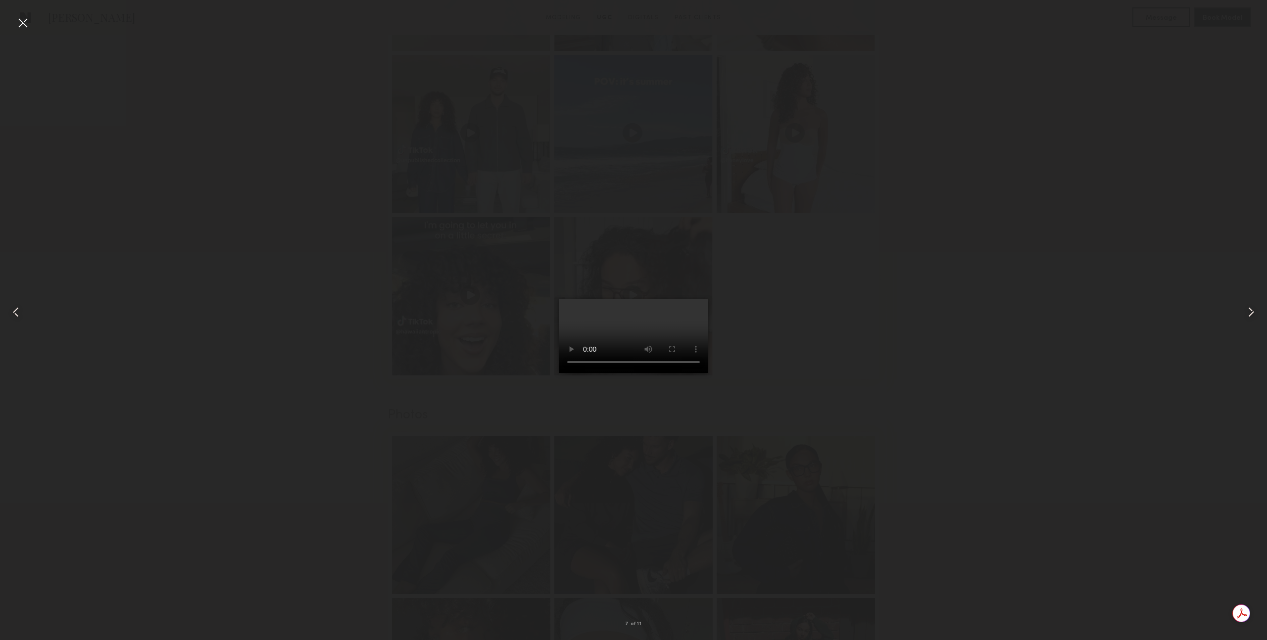
click at [889, 468] on div at bounding box center [633, 312] width 1267 height 593
drag, startPoint x: 20, startPoint y: 27, endPoint x: 55, endPoint y: 28, distance: 35.2
click at [20, 27] on div at bounding box center [23, 23] width 16 height 16
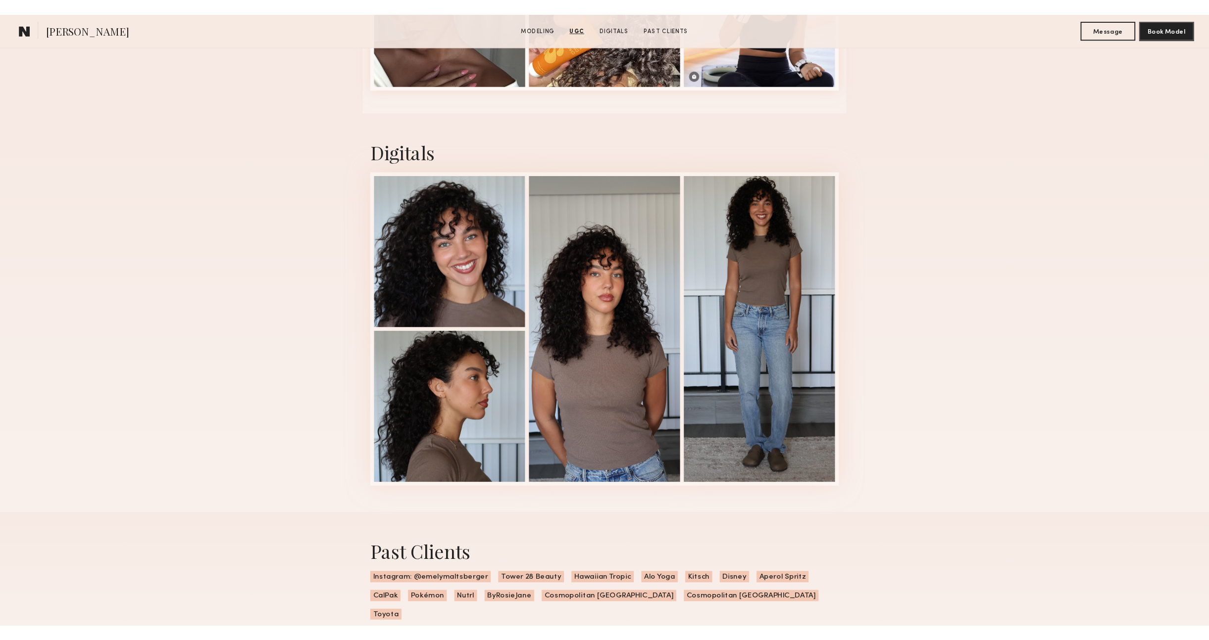
scroll to position [2346, 0]
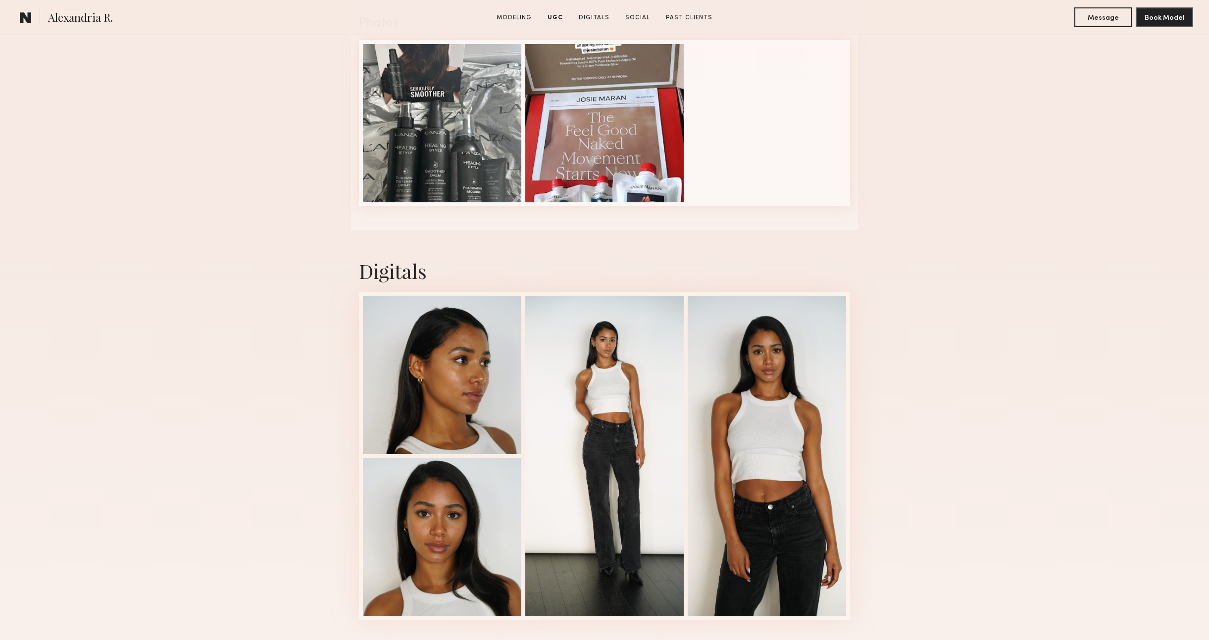
scroll to position [1412, 0]
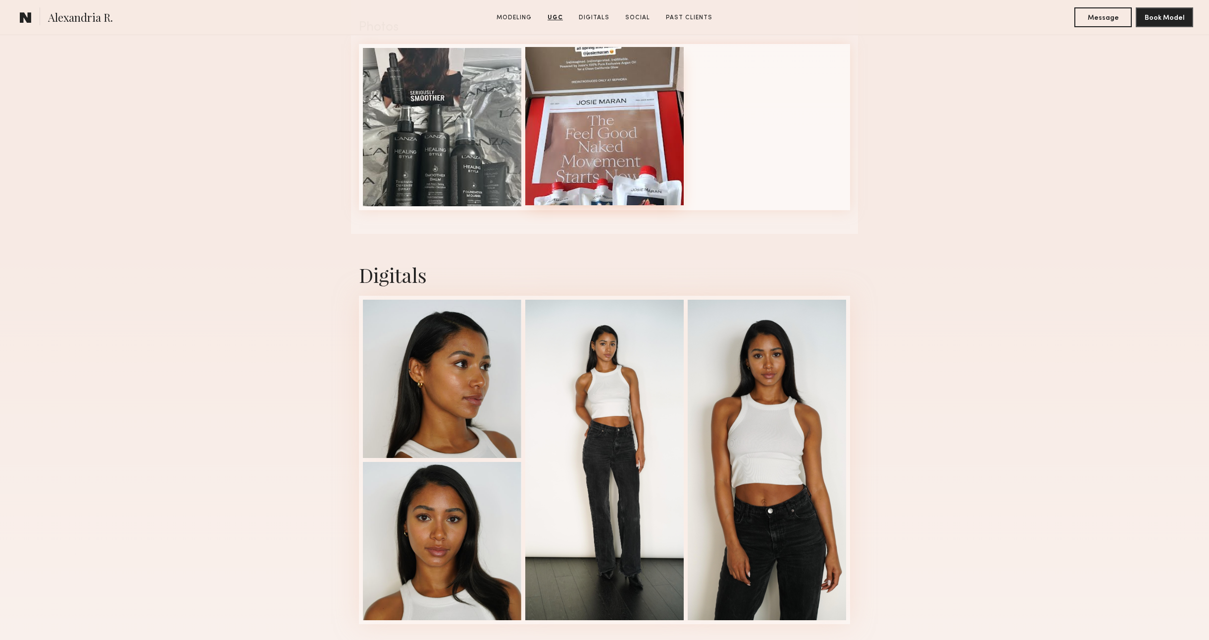
click at [638, 171] on div at bounding box center [604, 126] width 158 height 158
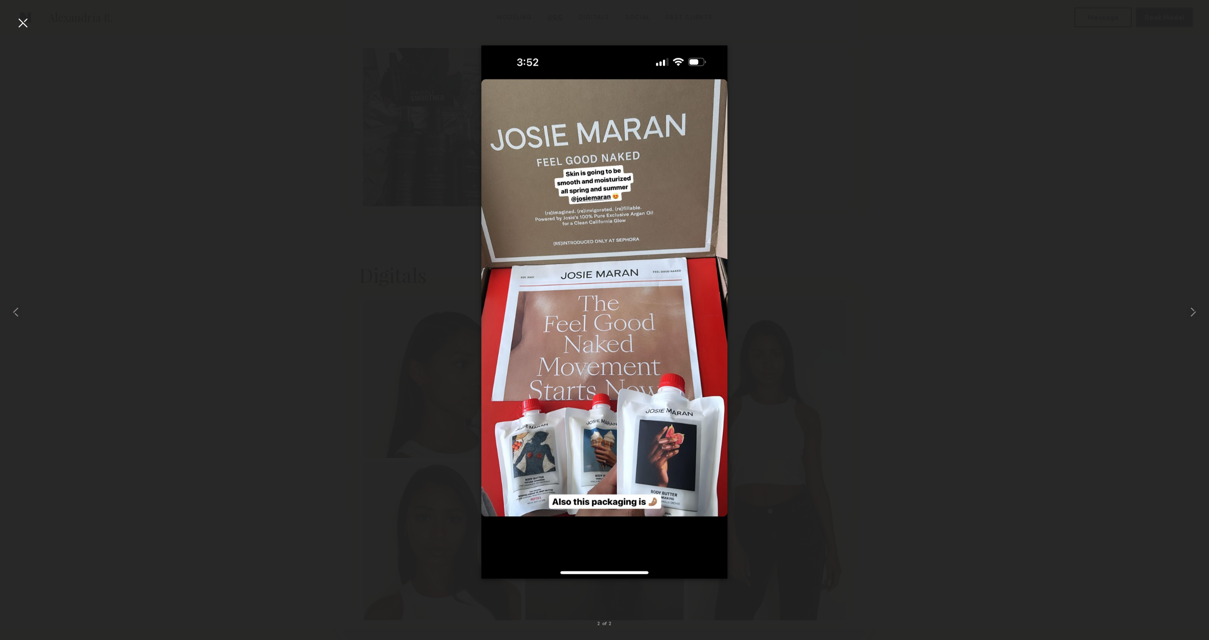
click at [950, 269] on div at bounding box center [604, 312] width 1209 height 593
click at [23, 25] on div at bounding box center [23, 23] width 16 height 16
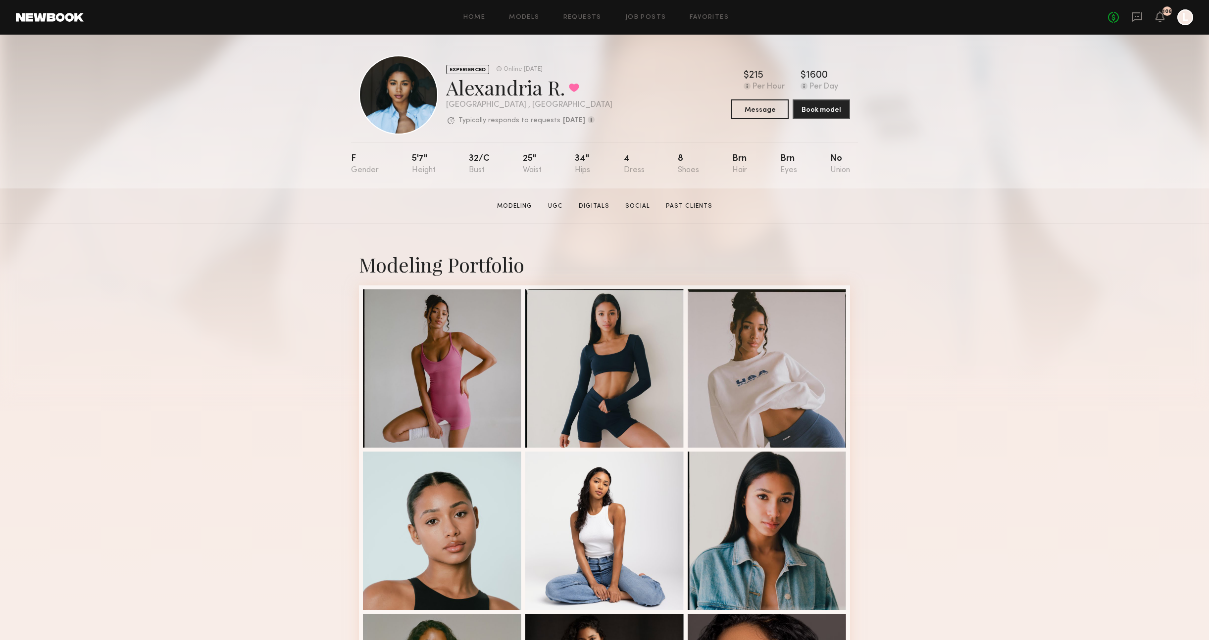
scroll to position [4, 0]
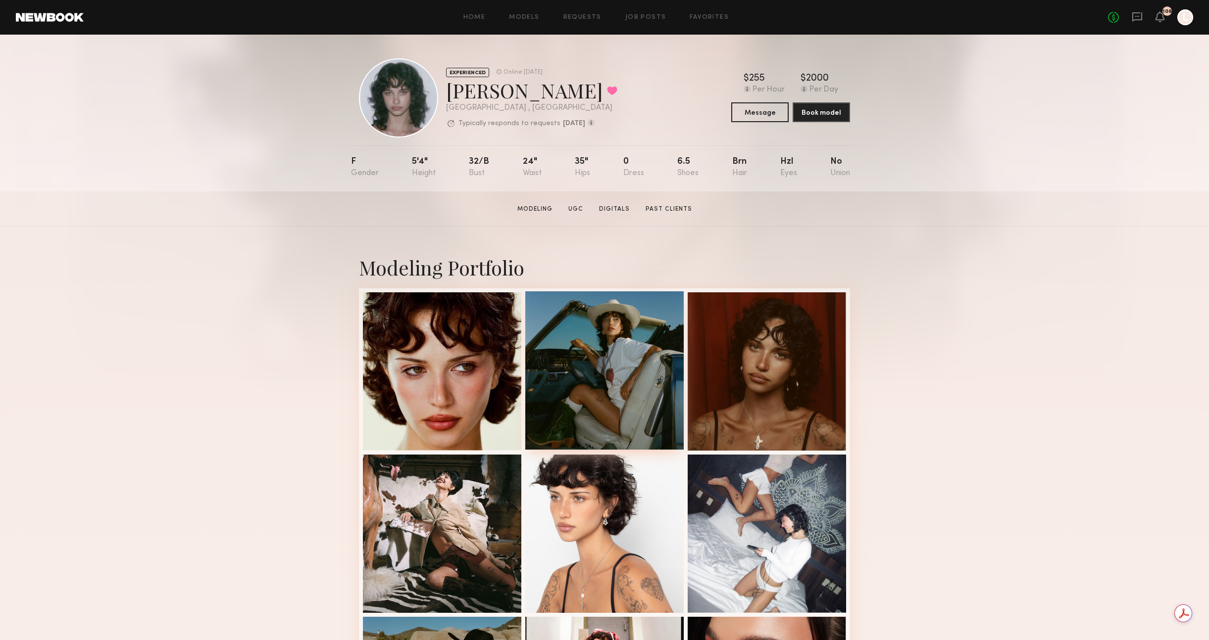
drag, startPoint x: 574, startPoint y: 206, endPoint x: 582, endPoint y: 204, distance: 7.7
click at [574, 206] on link "UGC" at bounding box center [575, 209] width 23 height 9
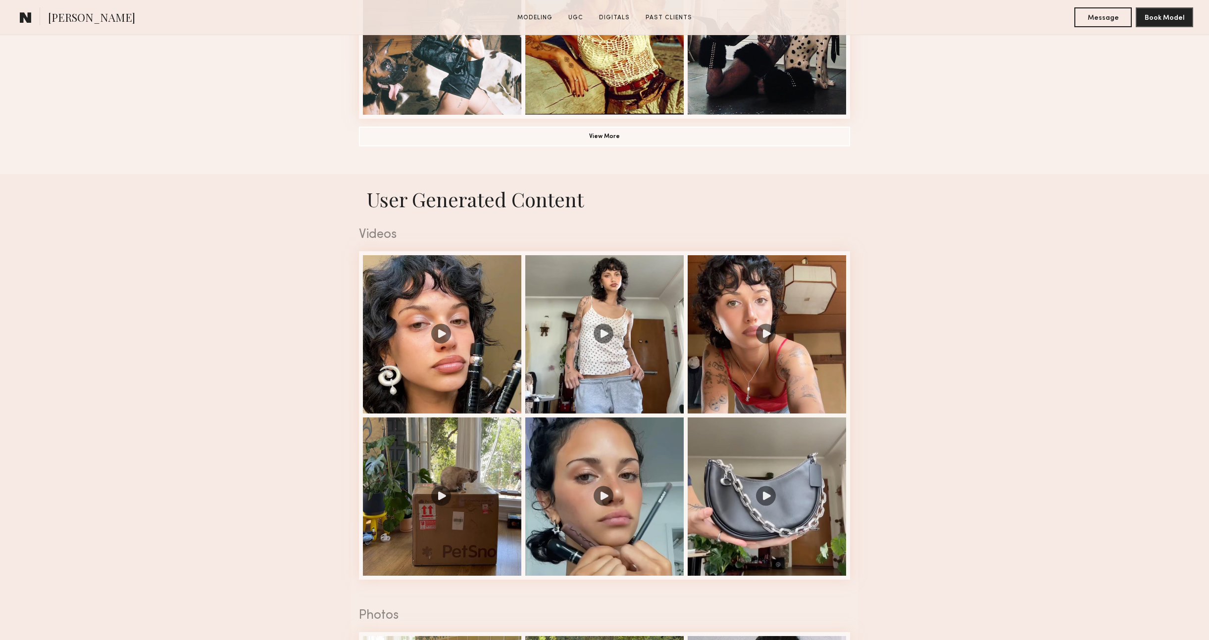
scroll to position [937, 0]
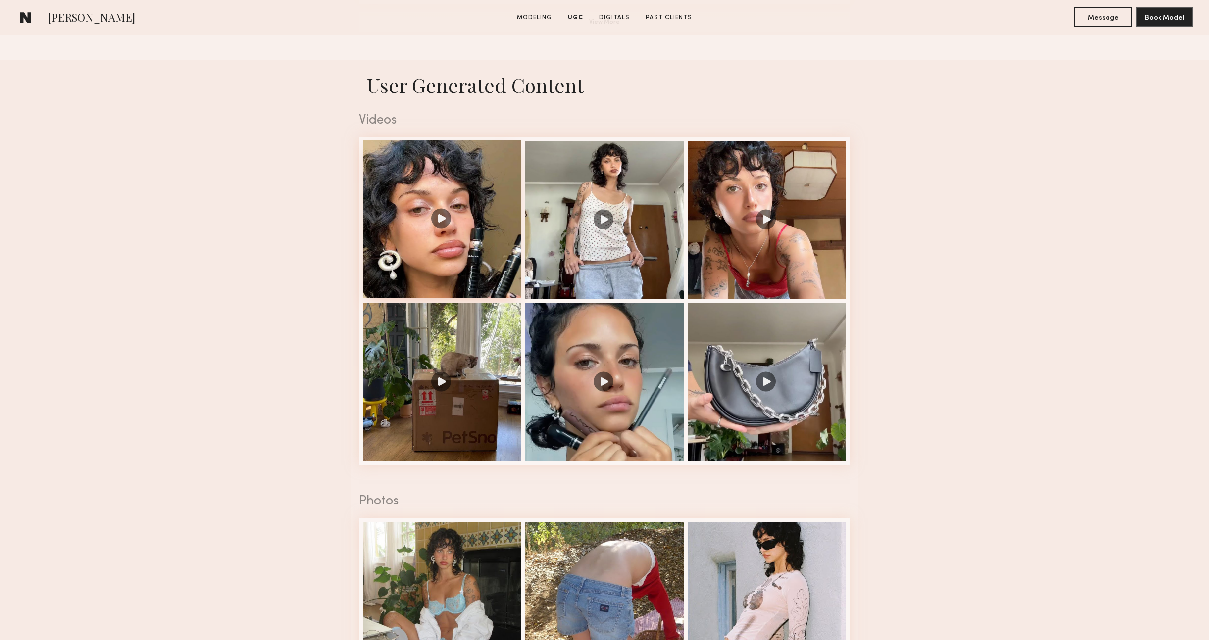
click at [472, 209] on div at bounding box center [442, 219] width 158 height 158
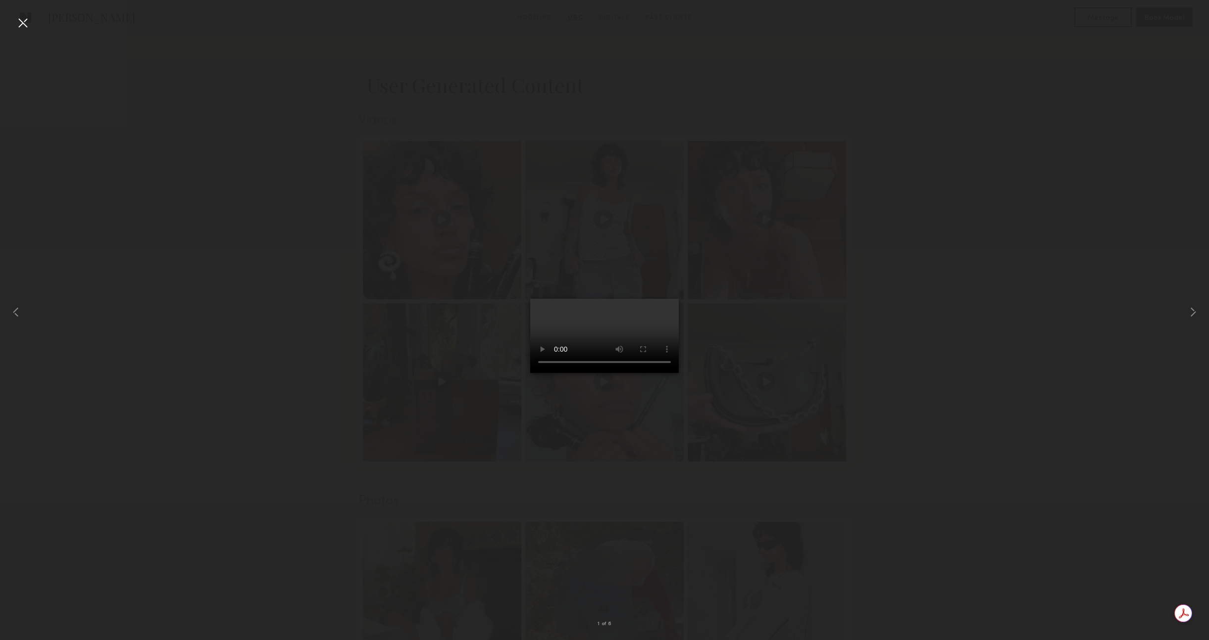
click at [973, 312] on div at bounding box center [604, 312] width 1209 height 593
drag, startPoint x: 876, startPoint y: 103, endPoint x: 811, endPoint y: 104, distance: 64.8
click at [872, 102] on div at bounding box center [604, 312] width 1209 height 593
click at [24, 20] on div at bounding box center [23, 23] width 16 height 16
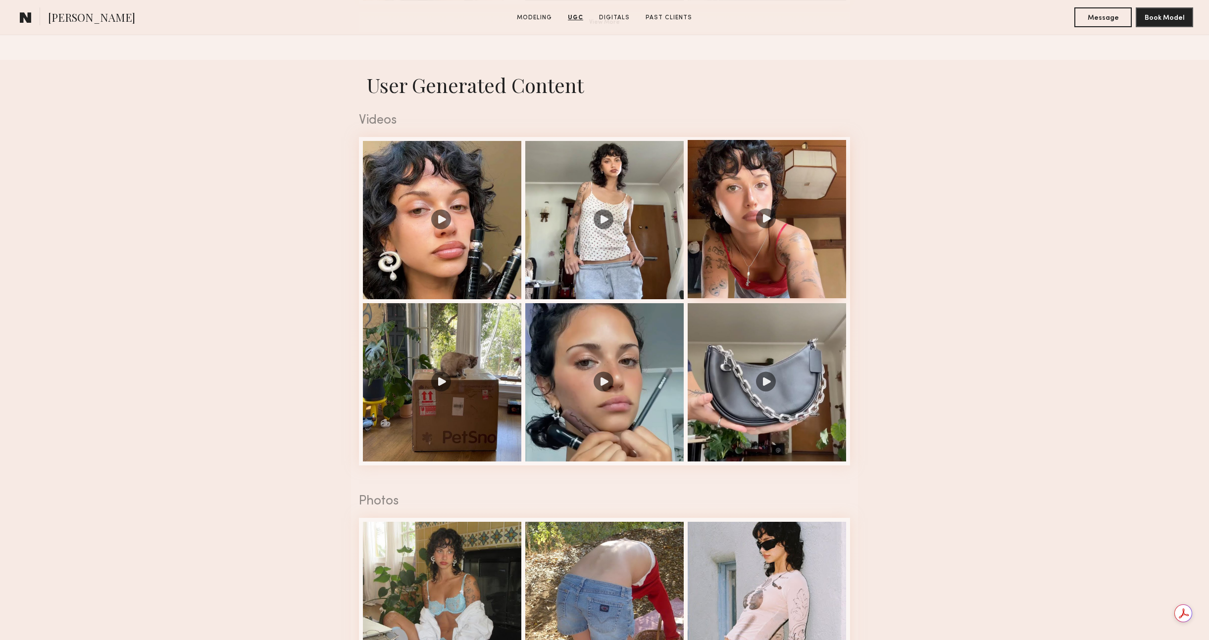
click at [729, 238] on div at bounding box center [766, 219] width 158 height 158
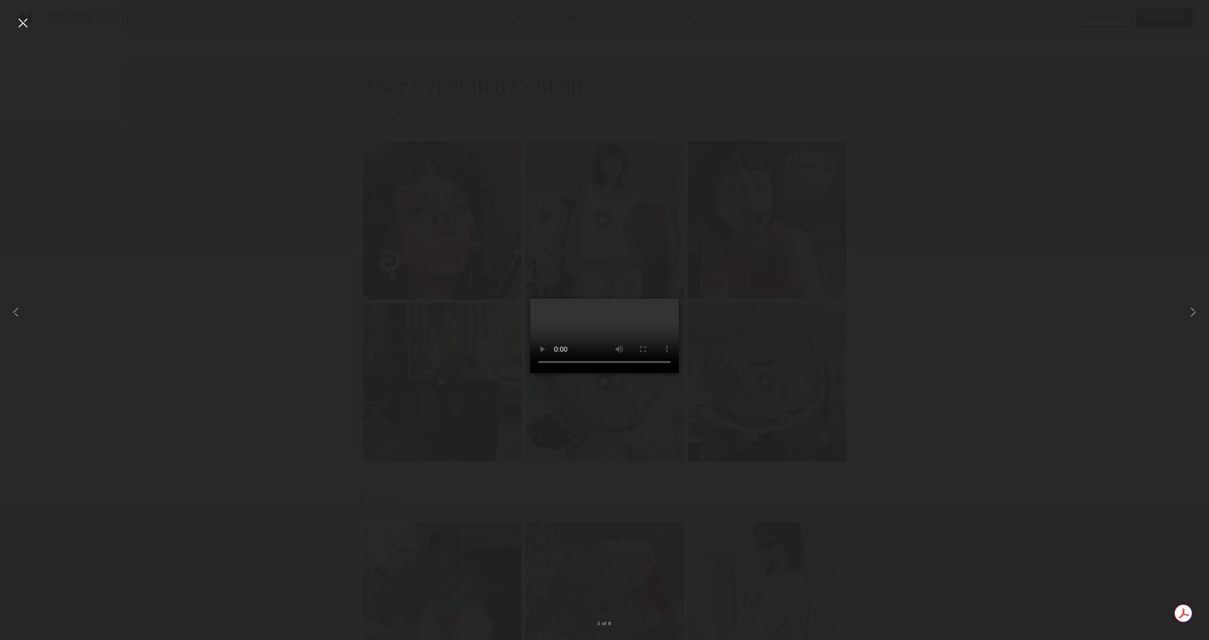
click at [882, 501] on div at bounding box center [604, 312] width 1209 height 593
click at [20, 22] on div at bounding box center [23, 23] width 16 height 16
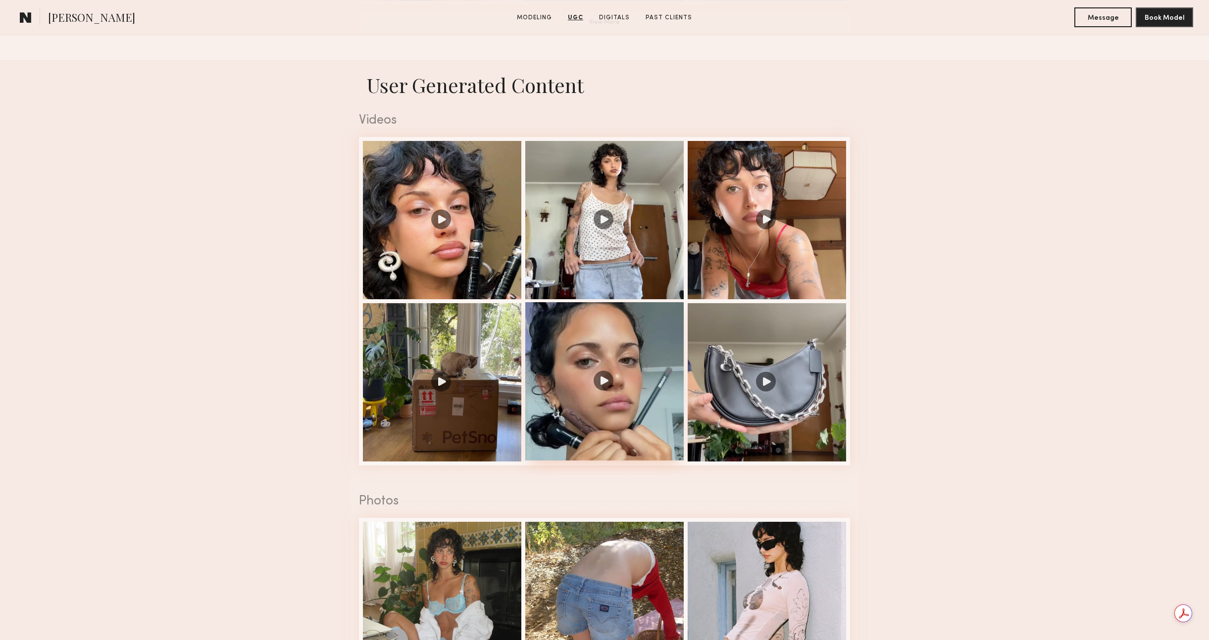
click at [617, 364] on div at bounding box center [604, 381] width 158 height 158
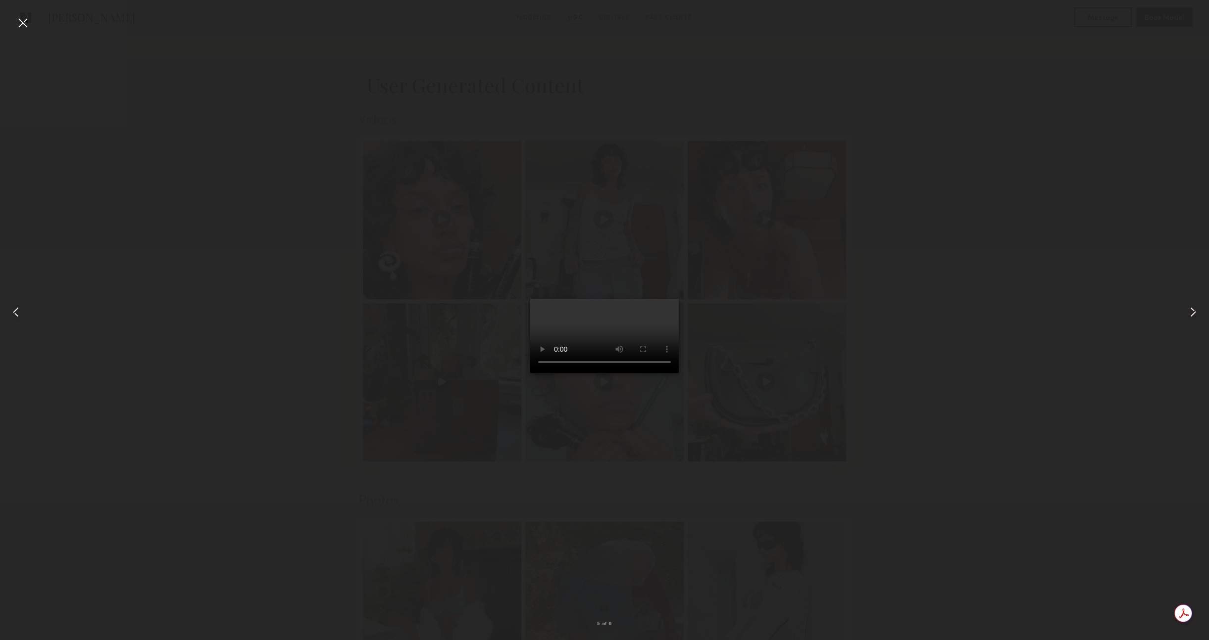
click at [868, 502] on div at bounding box center [604, 312] width 1209 height 593
drag, startPoint x: 29, startPoint y: 22, endPoint x: 64, endPoint y: 24, distance: 35.2
click at [29, 22] on div "5 of 6" at bounding box center [604, 320] width 1209 height 640
click at [20, 19] on div at bounding box center [23, 23] width 16 height 16
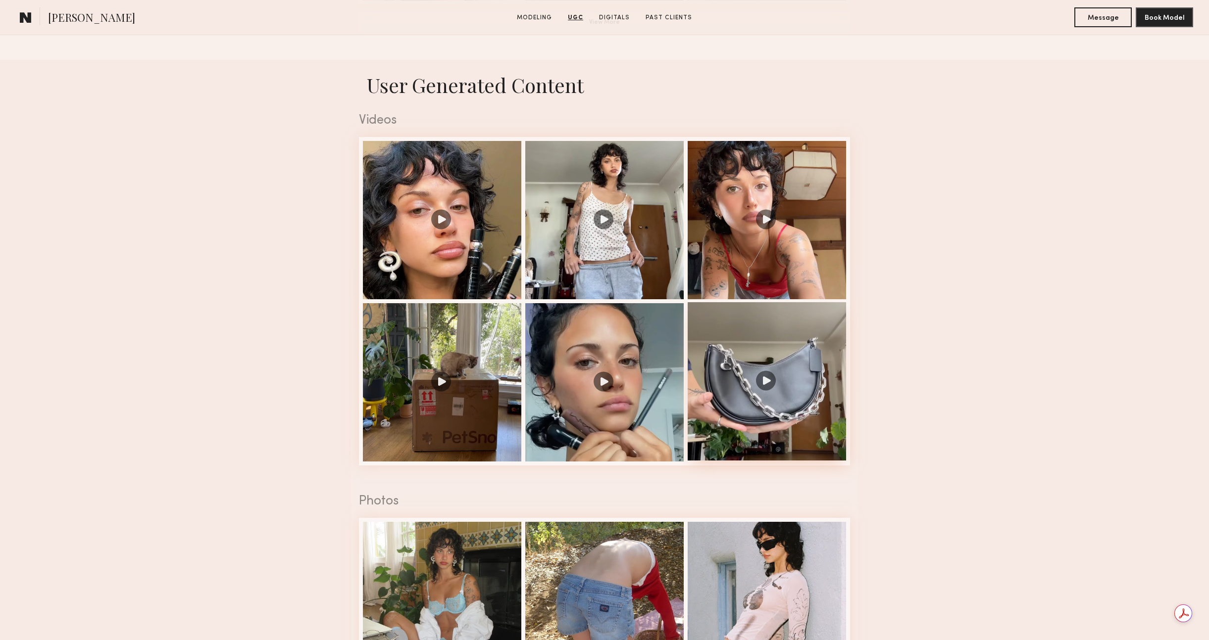
click at [836, 393] on div at bounding box center [766, 381] width 158 height 158
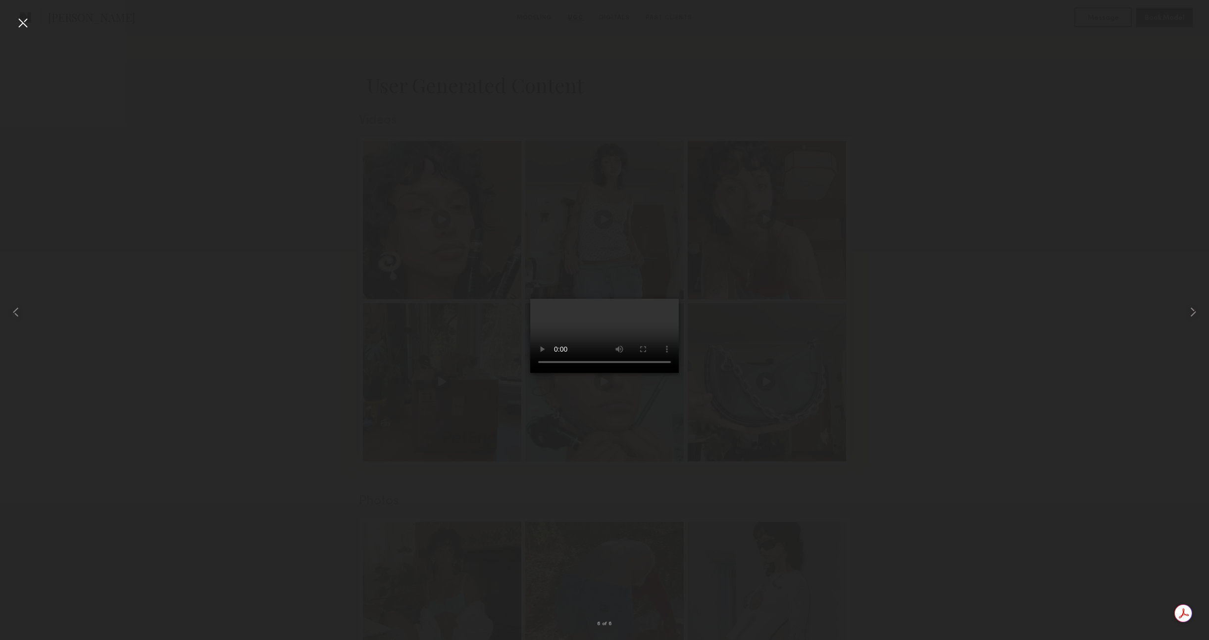
click at [23, 20] on div at bounding box center [23, 23] width 16 height 16
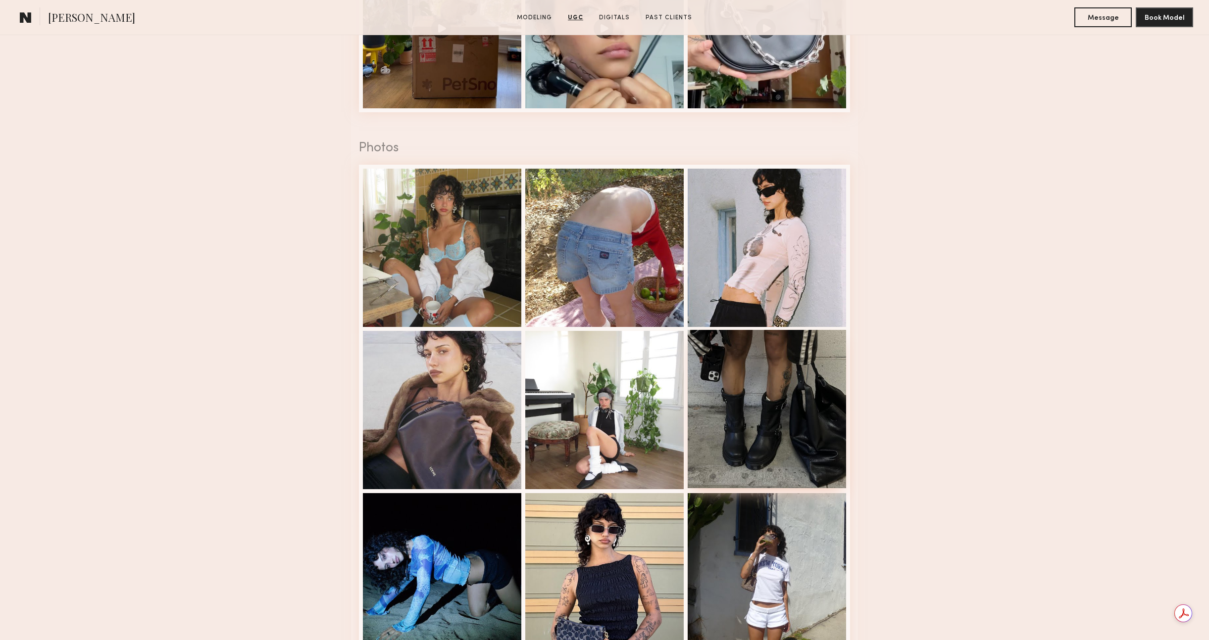
scroll to position [1304, 0]
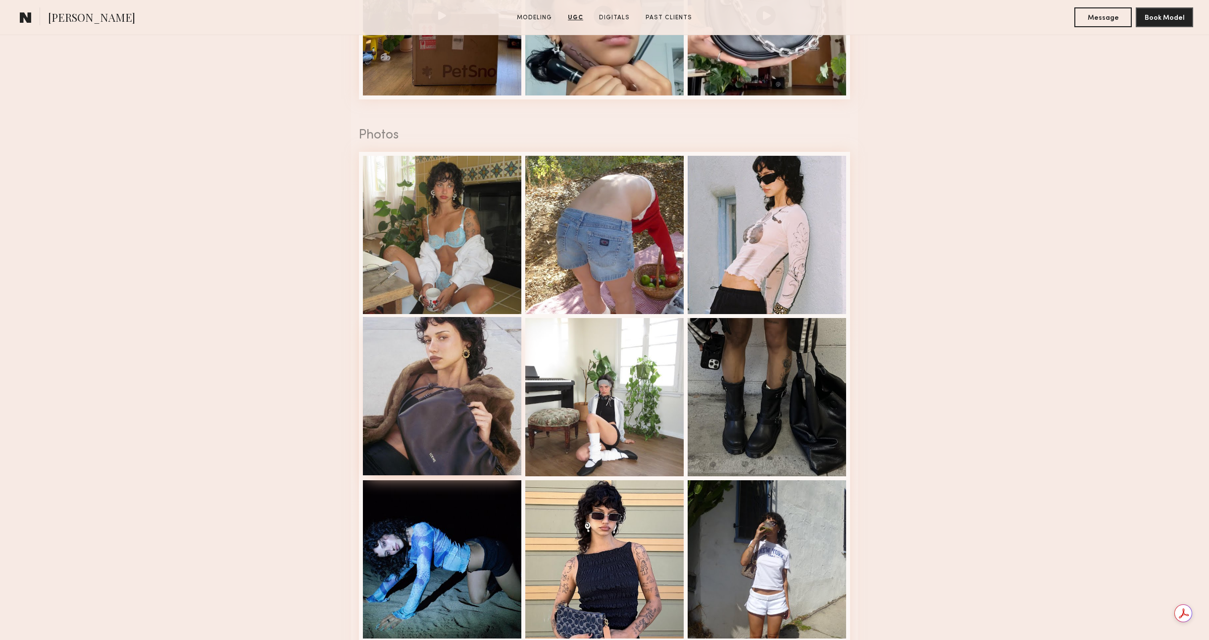
click at [487, 441] on div at bounding box center [442, 396] width 158 height 158
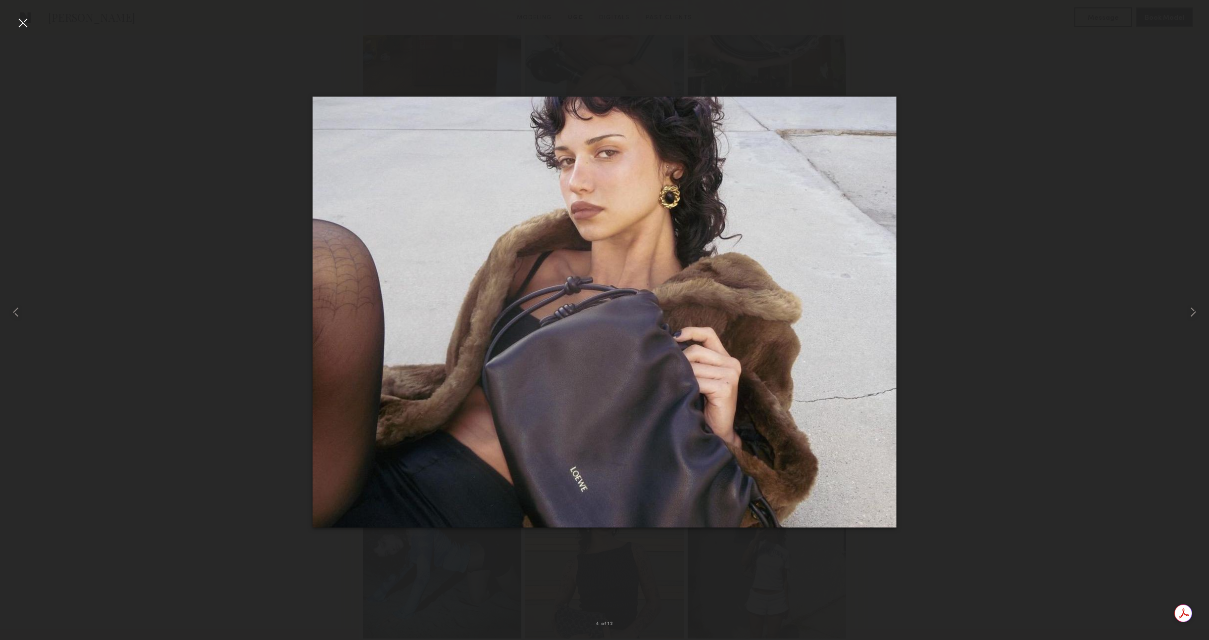
click at [111, 84] on div at bounding box center [604, 312] width 1209 height 593
click at [18, 23] on div at bounding box center [23, 23] width 16 height 16
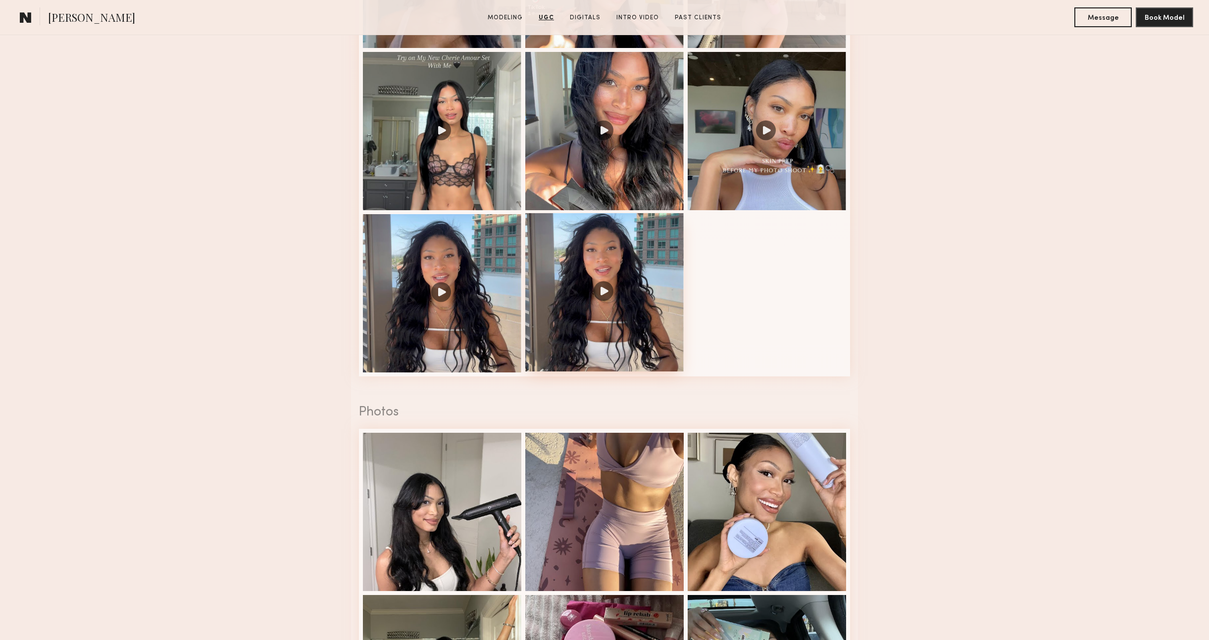
scroll to position [1186, 0]
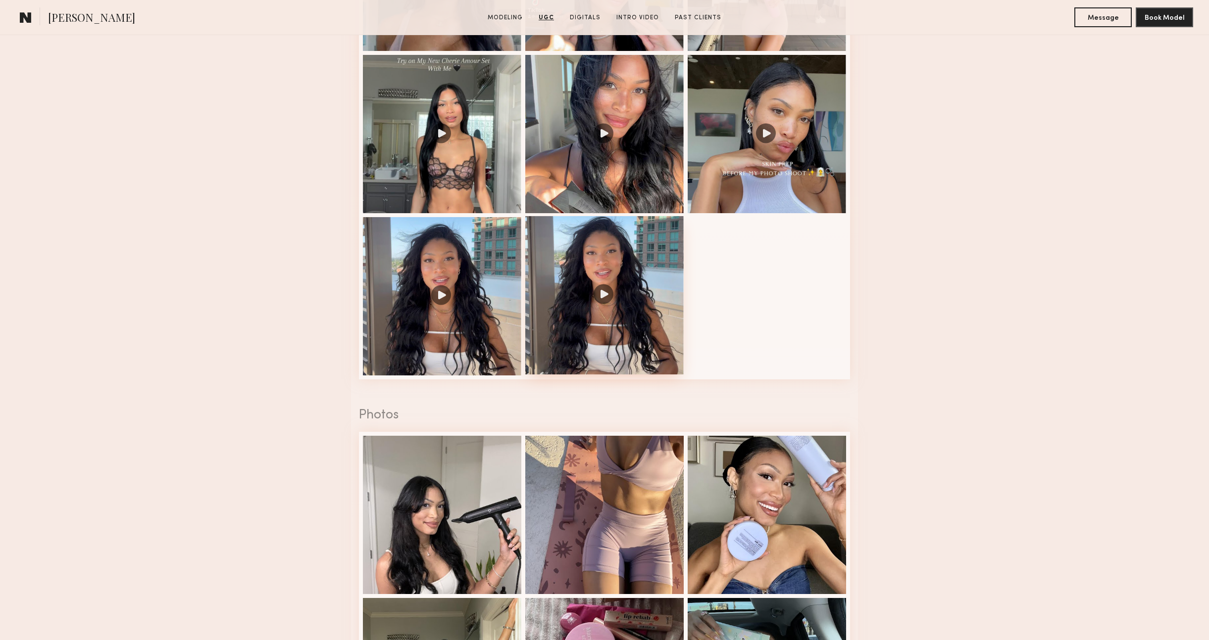
click at [614, 304] on div at bounding box center [604, 295] width 158 height 158
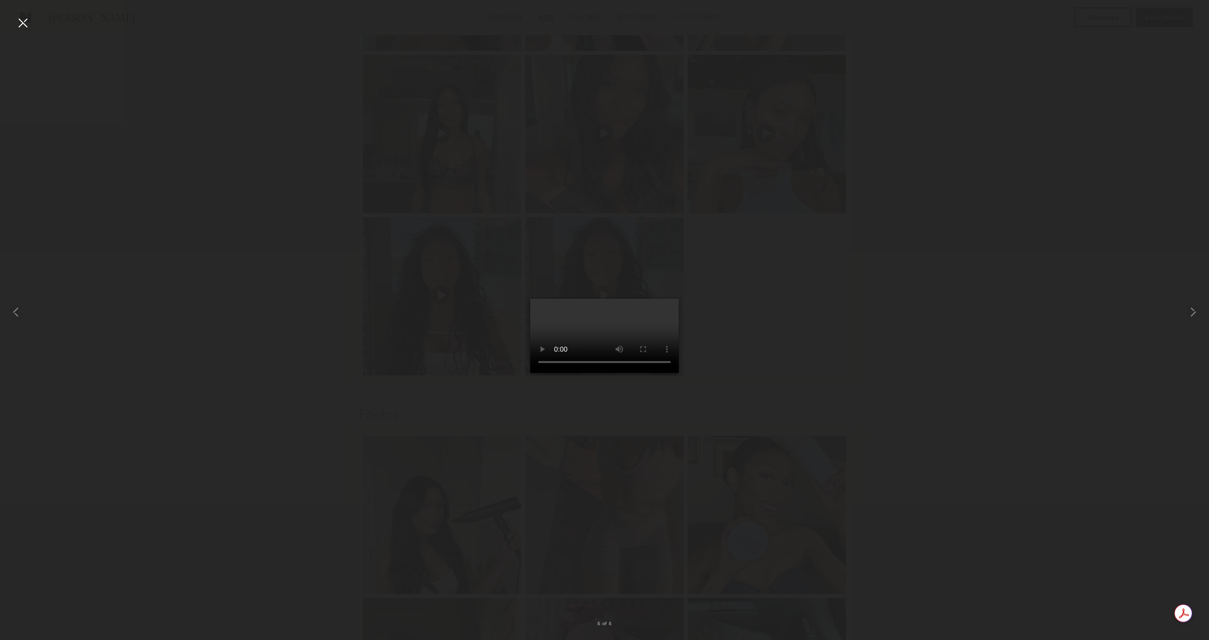
click at [780, 310] on div at bounding box center [604, 312] width 1209 height 593
drag, startPoint x: 792, startPoint y: 310, endPoint x: 781, endPoint y: 307, distance: 11.2
click at [792, 310] on div at bounding box center [604, 312] width 1209 height 593
click at [1194, 305] on common-icon at bounding box center [1193, 312] width 16 height 16
click at [1078, 314] on div at bounding box center [604, 312] width 1209 height 593
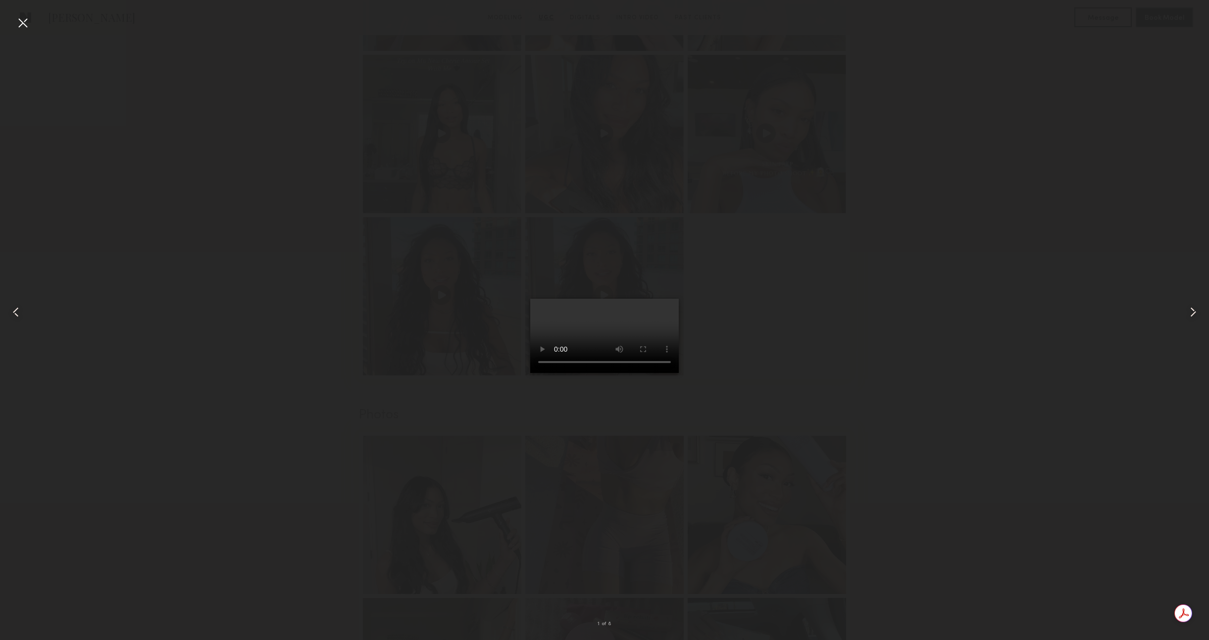
drag, startPoint x: 873, startPoint y: 415, endPoint x: 868, endPoint y: 411, distance: 6.0
click at [874, 415] on div at bounding box center [604, 312] width 1209 height 593
click at [27, 20] on div at bounding box center [23, 23] width 16 height 16
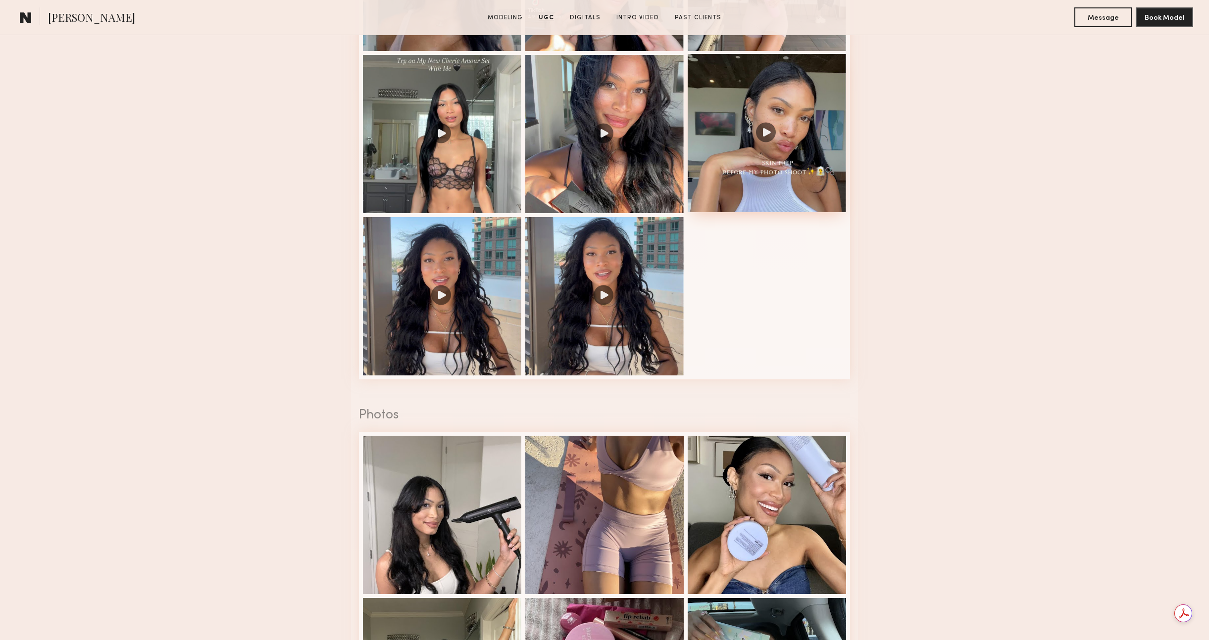
click at [788, 128] on div at bounding box center [766, 133] width 158 height 158
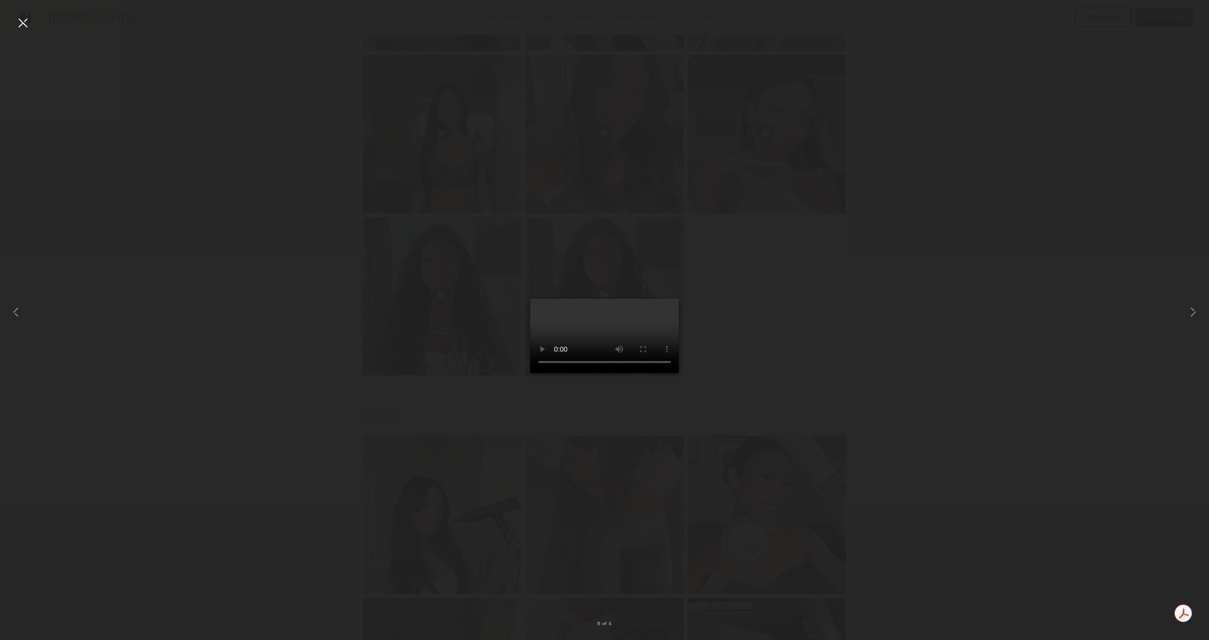
click at [929, 212] on div at bounding box center [604, 312] width 1209 height 593
click at [27, 15] on div at bounding box center [23, 23] width 16 height 16
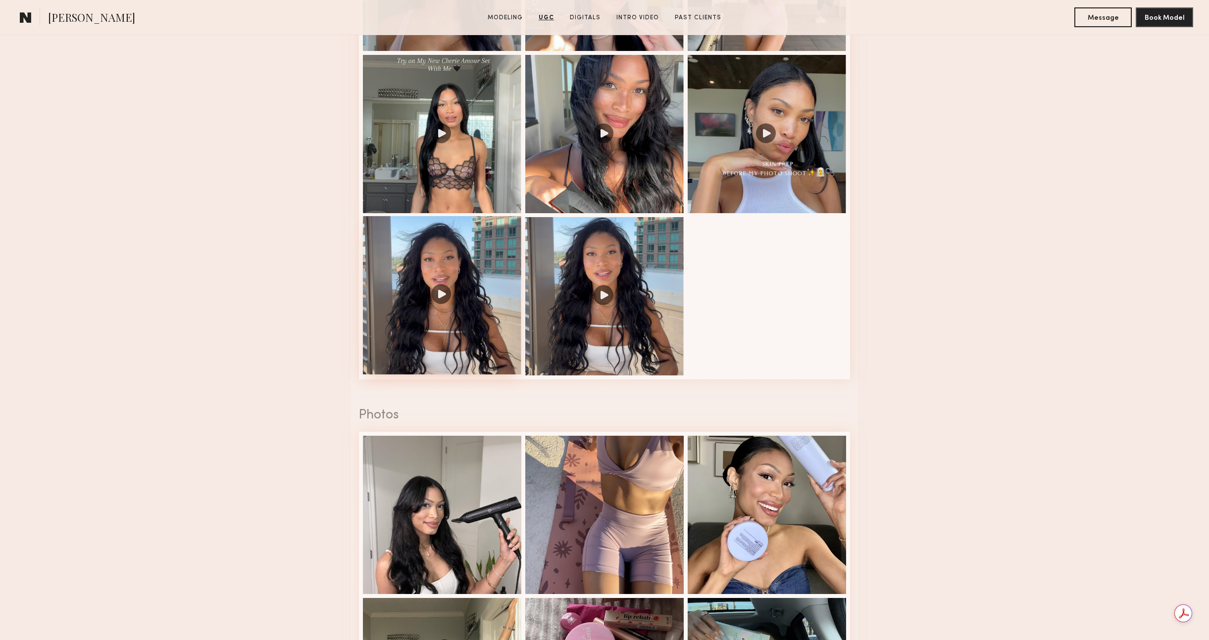
click at [470, 261] on div at bounding box center [442, 295] width 158 height 158
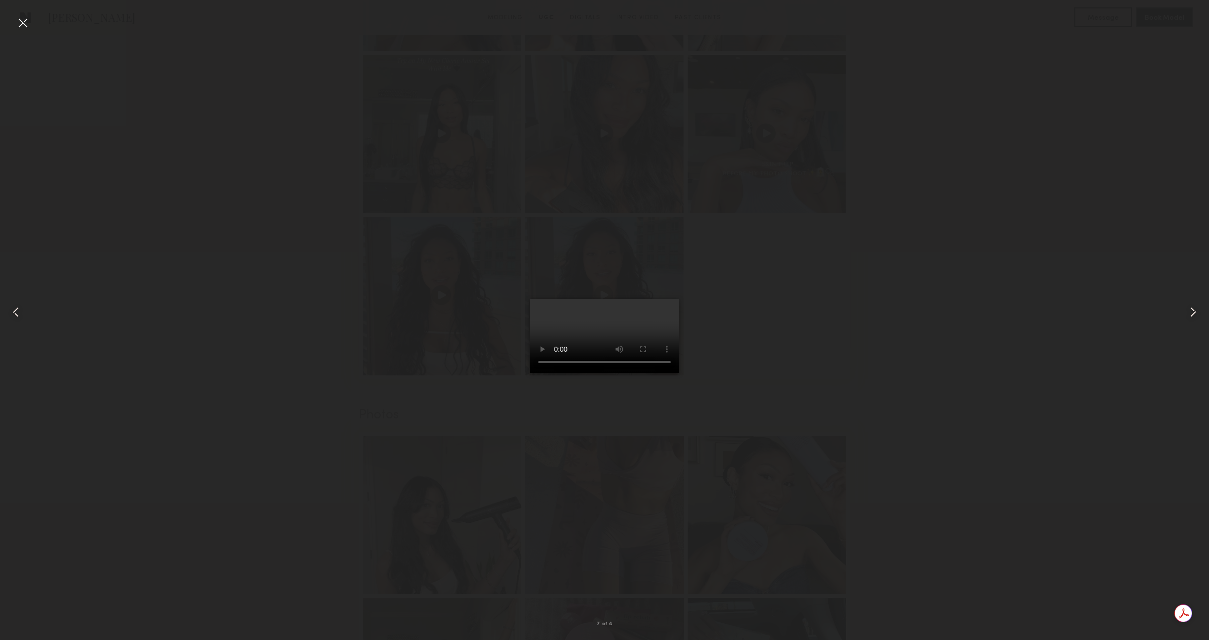
click at [818, 398] on div at bounding box center [604, 312] width 1209 height 593
click at [648, 269] on div at bounding box center [604, 312] width 1209 height 593
click at [1185, 308] on common-icon at bounding box center [1193, 312] width 16 height 16
click at [23, 21] on div at bounding box center [23, 23] width 16 height 16
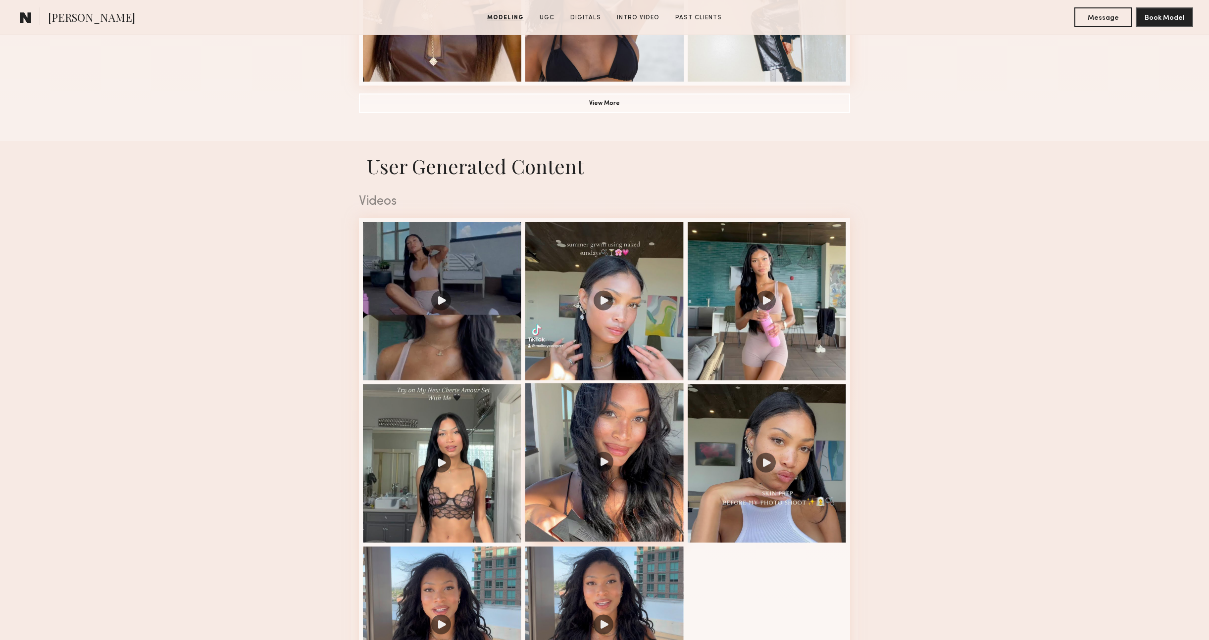
scroll to position [950, 0]
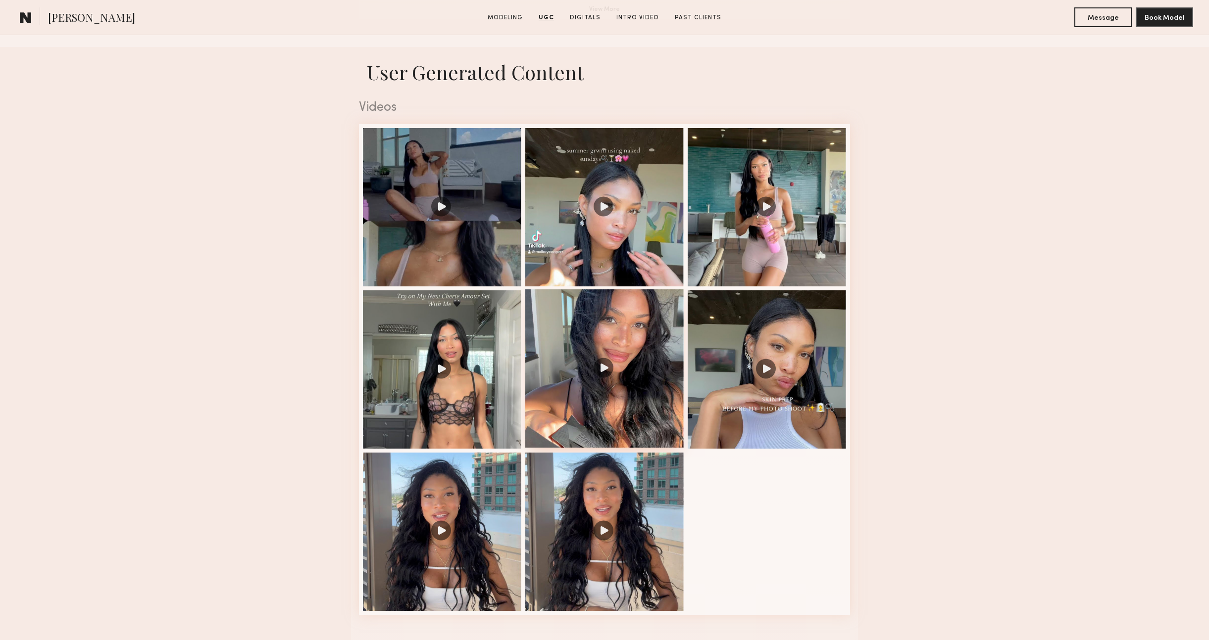
click at [641, 381] on div at bounding box center [604, 369] width 158 height 158
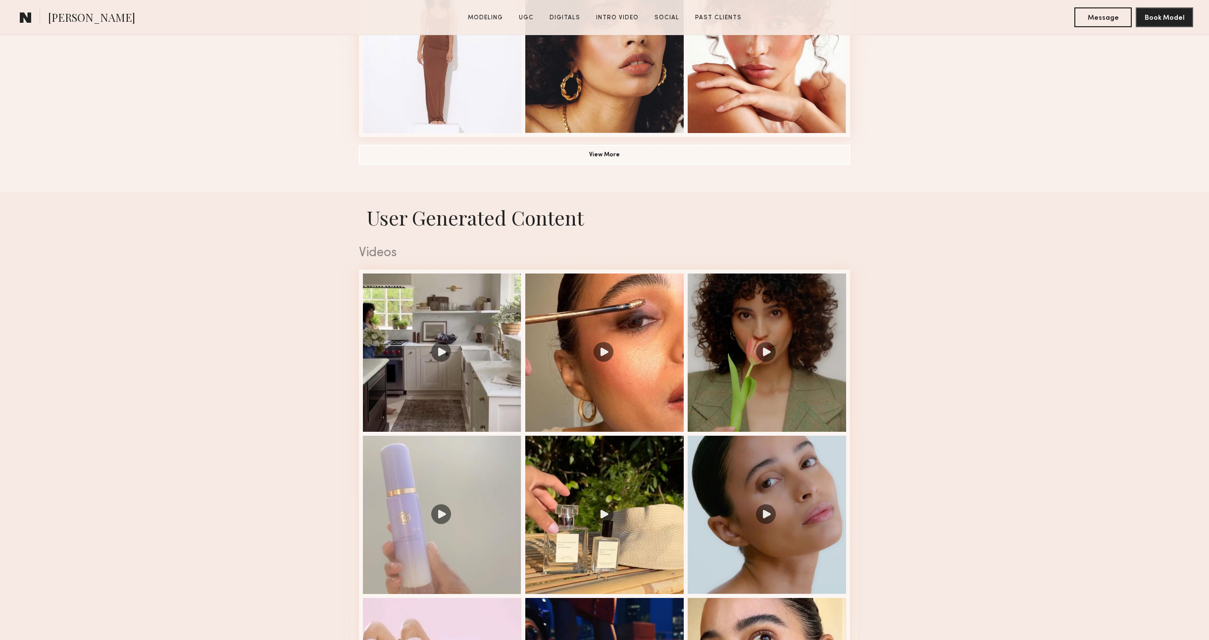
scroll to position [982, 0]
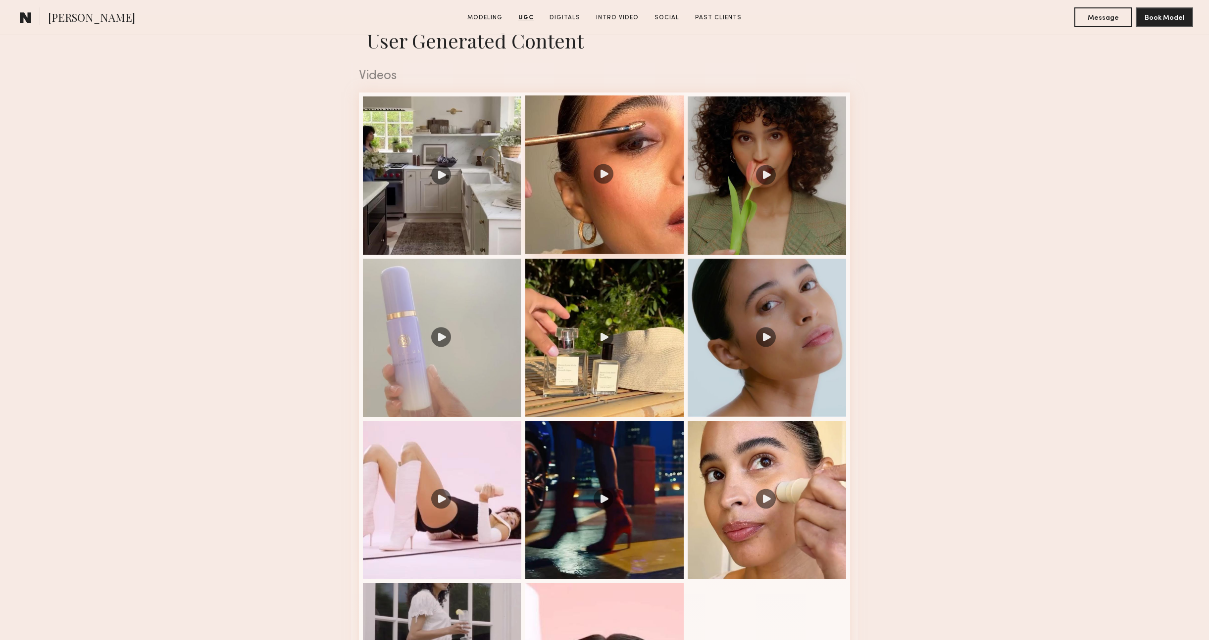
click at [606, 171] on div at bounding box center [604, 175] width 158 height 158
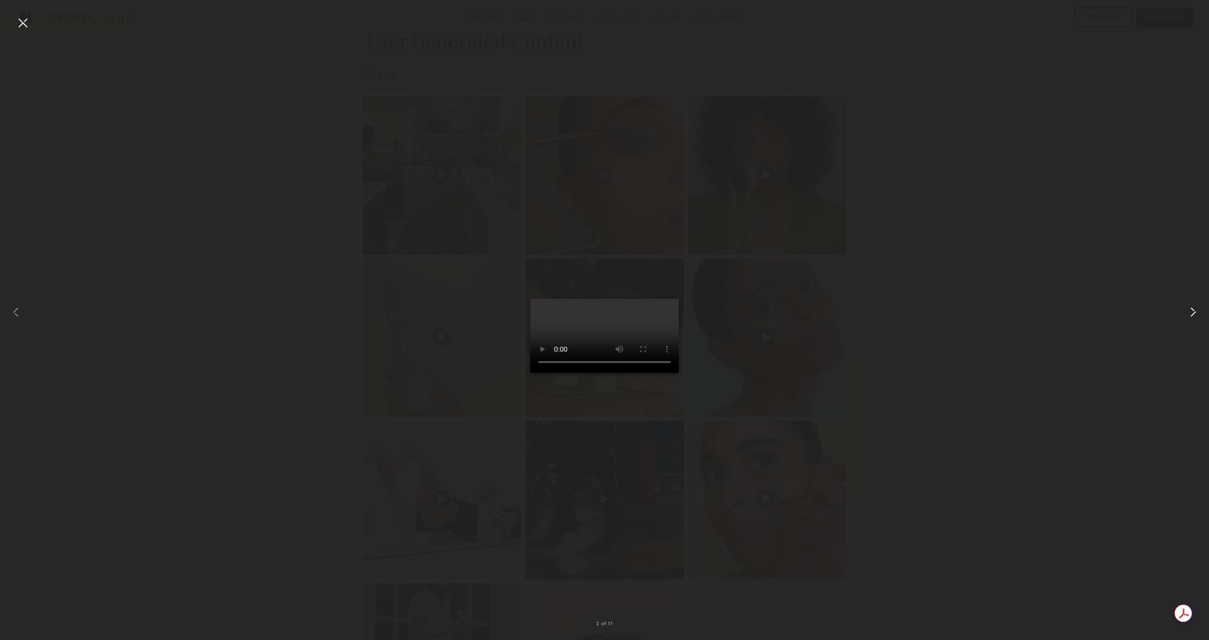
click at [1190, 311] on common-icon at bounding box center [1193, 312] width 16 height 16
click at [870, 416] on div at bounding box center [604, 312] width 1209 height 593
click at [19, 21] on div at bounding box center [23, 23] width 16 height 16
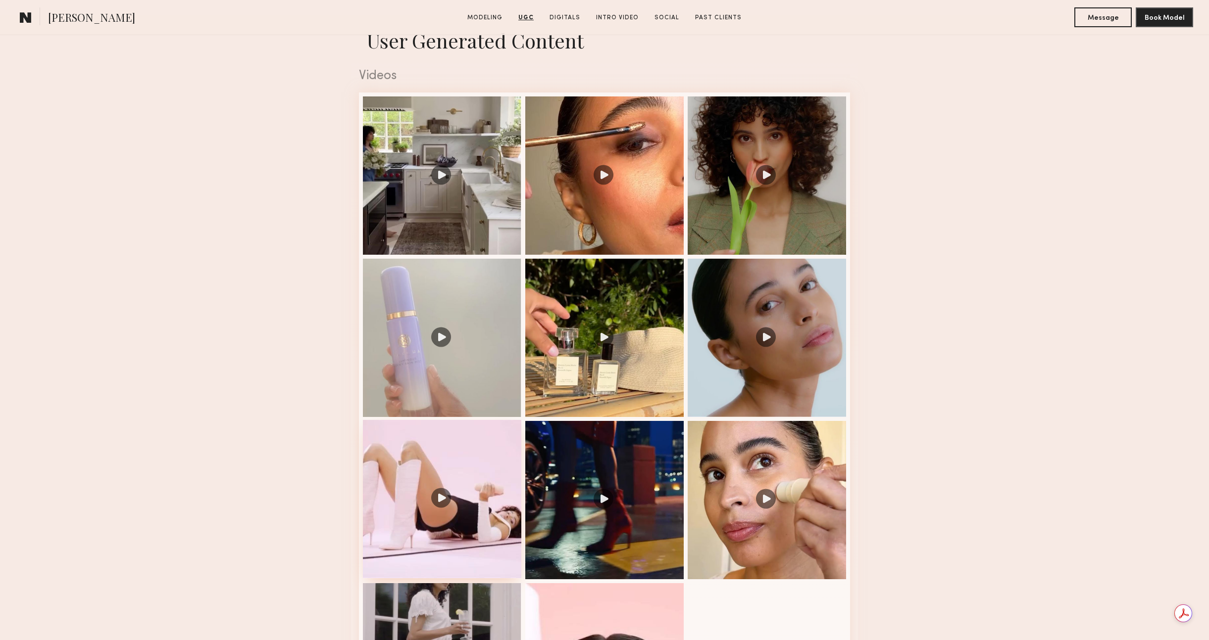
click at [460, 492] on div at bounding box center [442, 499] width 158 height 158
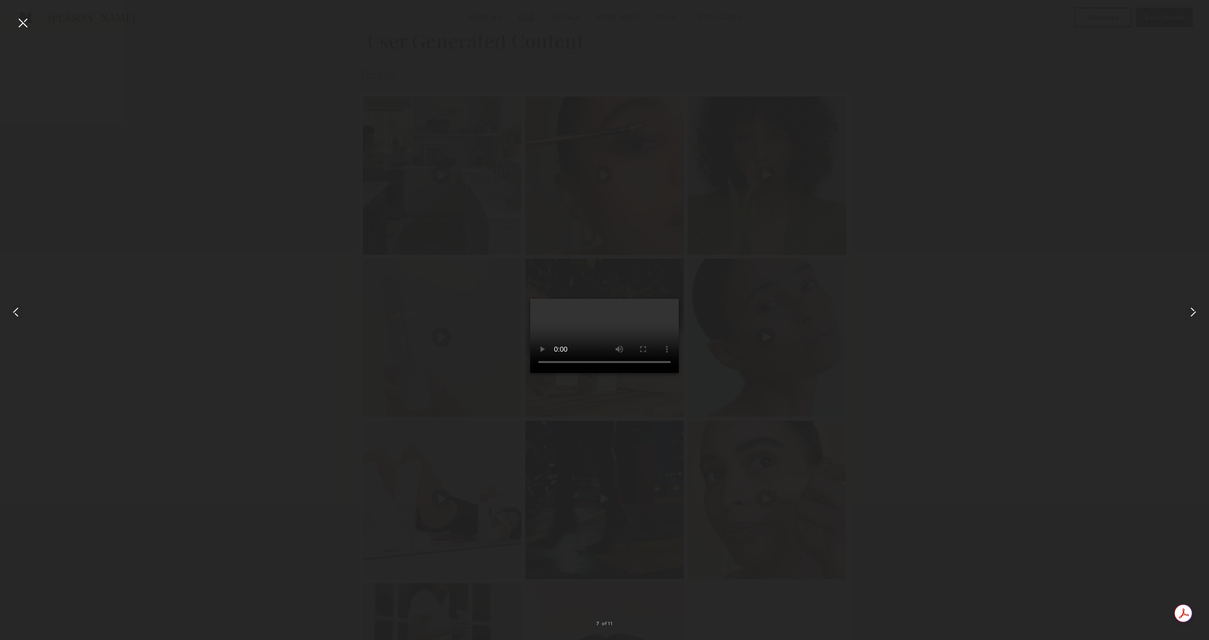
click at [898, 295] on div at bounding box center [604, 312] width 1209 height 593
click at [18, 26] on div at bounding box center [23, 23] width 16 height 16
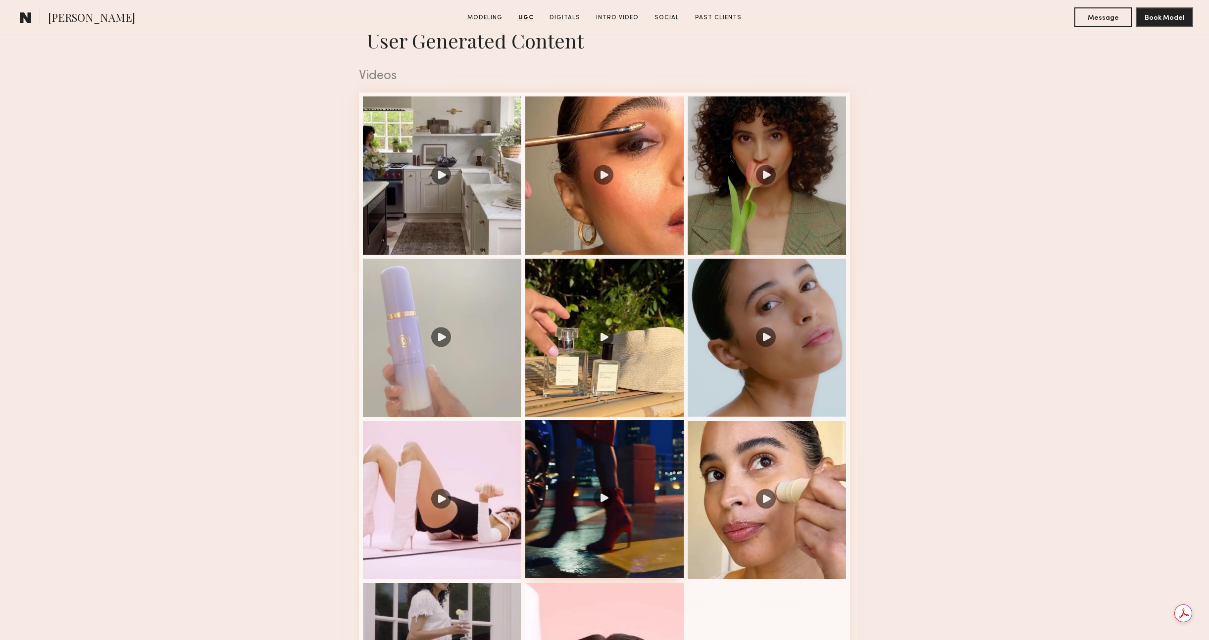
click at [621, 472] on div at bounding box center [604, 499] width 158 height 158
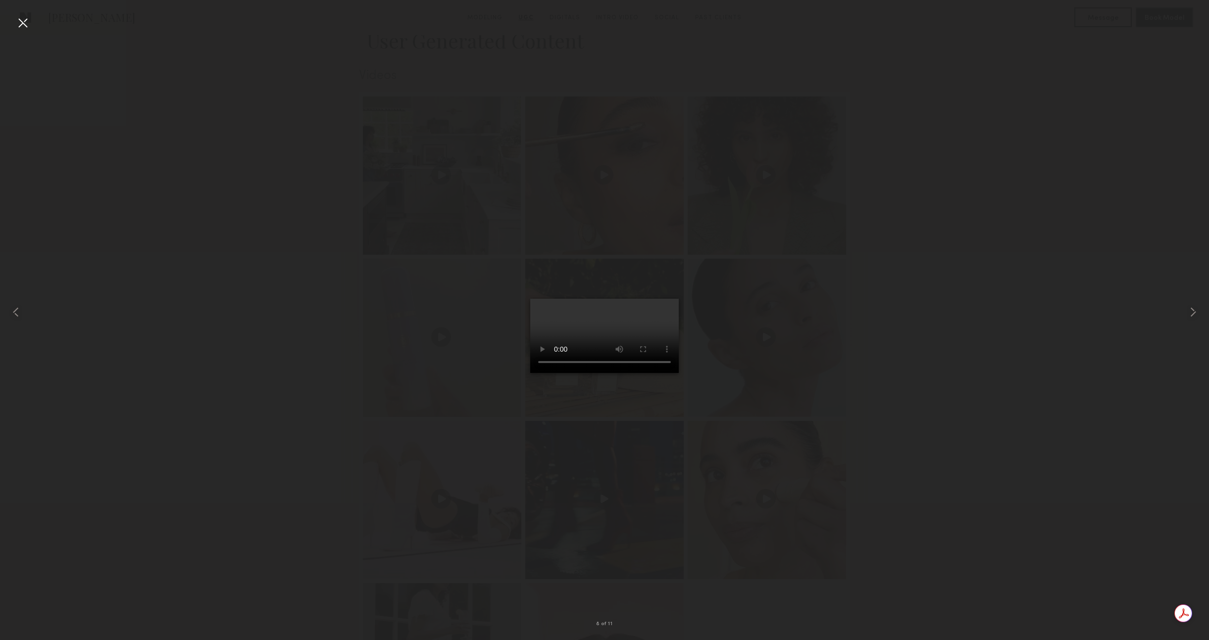
click at [25, 19] on div at bounding box center [23, 23] width 16 height 16
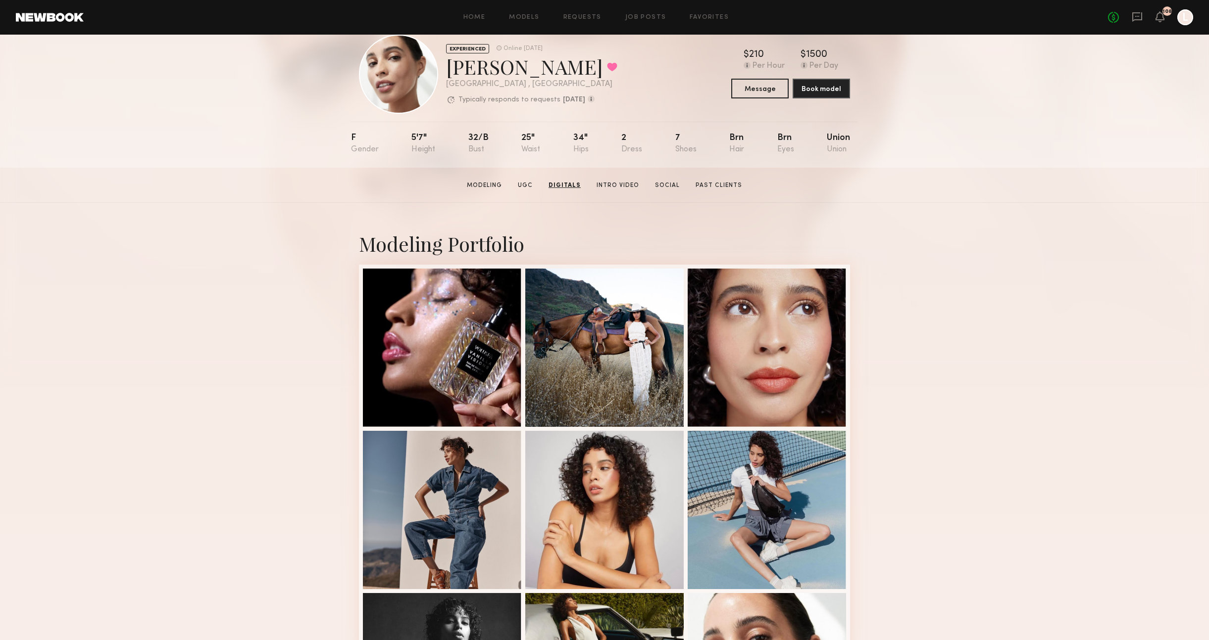
scroll to position [0, 0]
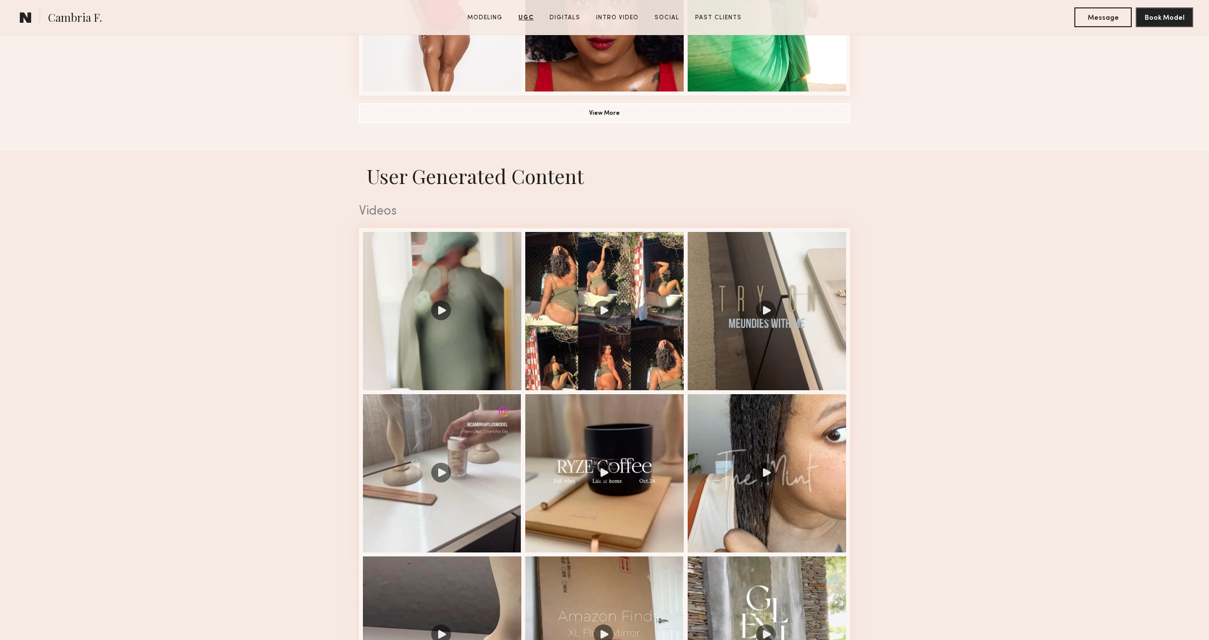
scroll to position [752, 0]
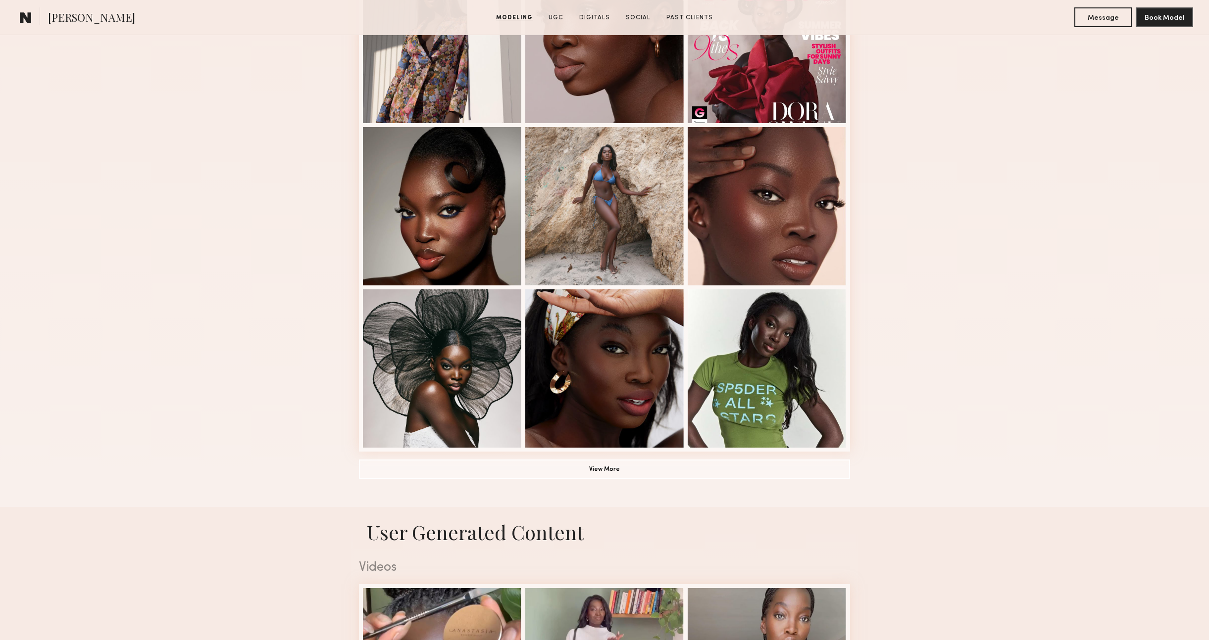
scroll to position [1006, 0]
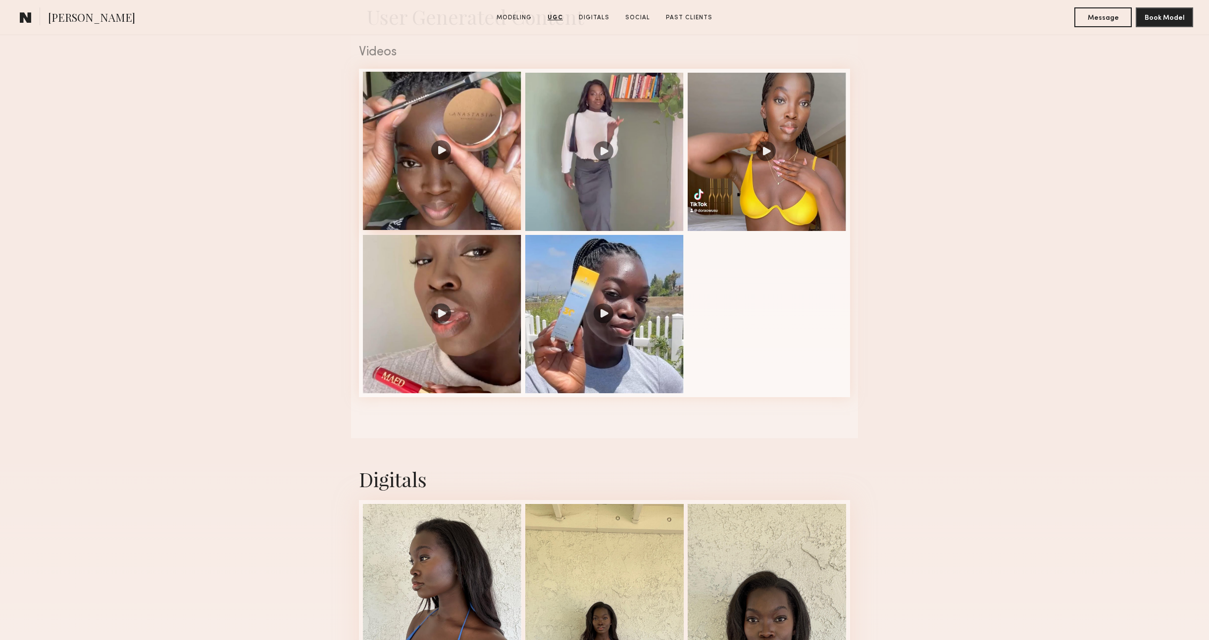
click at [452, 163] on div at bounding box center [442, 151] width 158 height 158
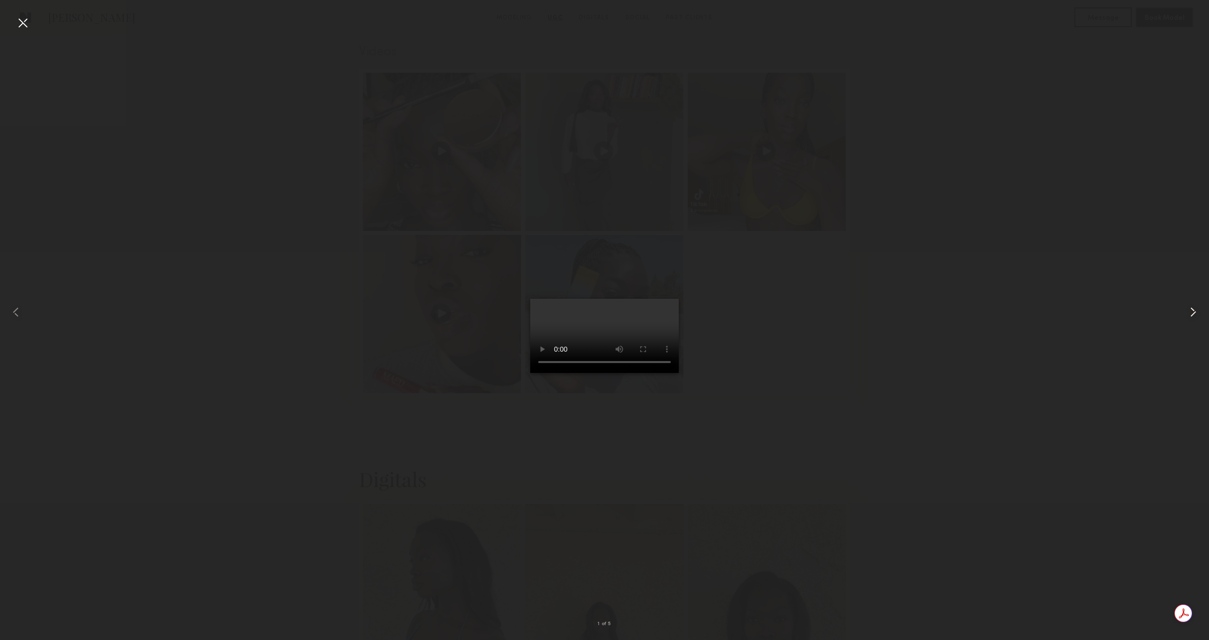
click at [1199, 318] on common-icon at bounding box center [1193, 312] width 16 height 16
click at [1197, 315] on common-icon at bounding box center [1193, 312] width 16 height 16
click at [19, 20] on div at bounding box center [23, 23] width 16 height 16
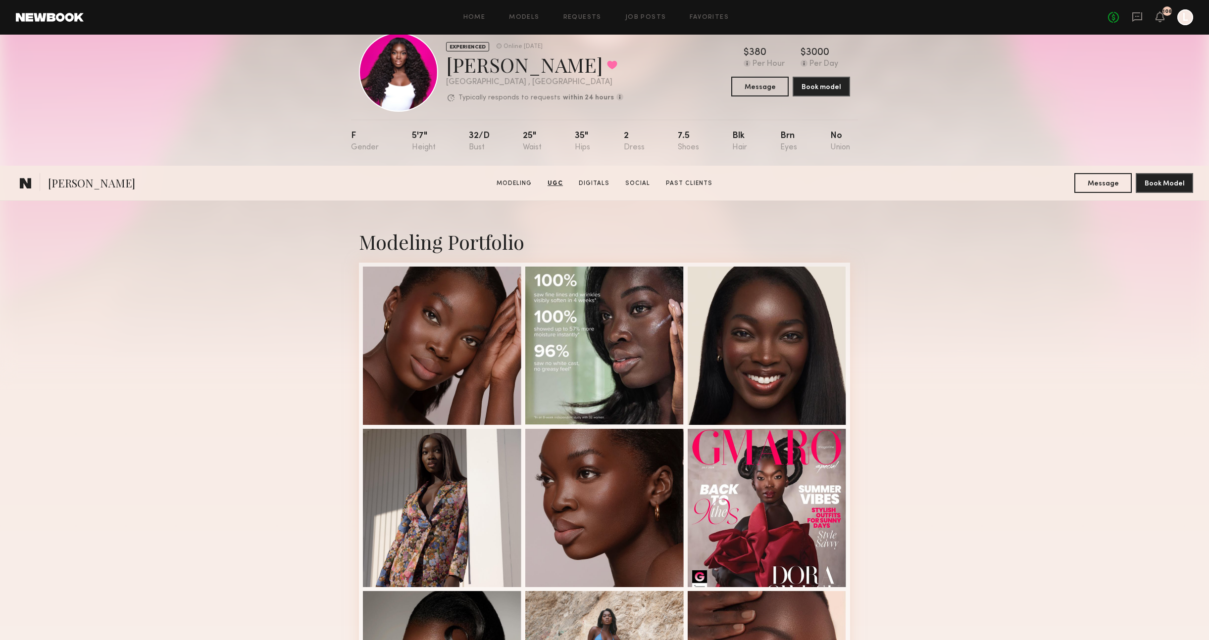
scroll to position [0, 0]
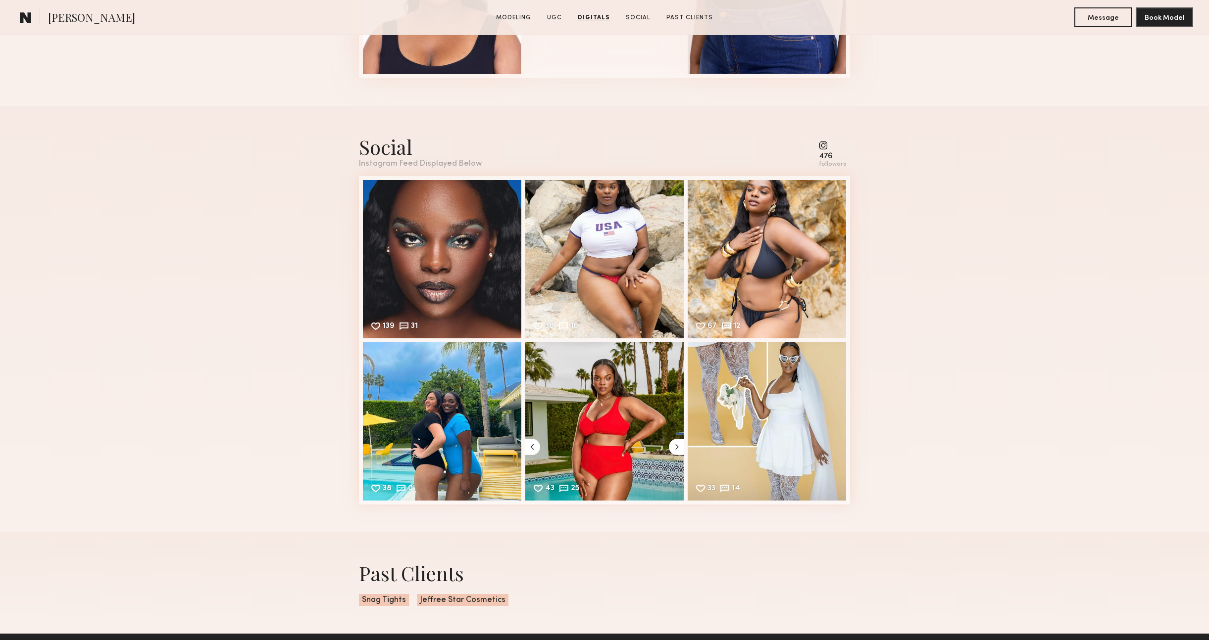
scroll to position [1910, 0]
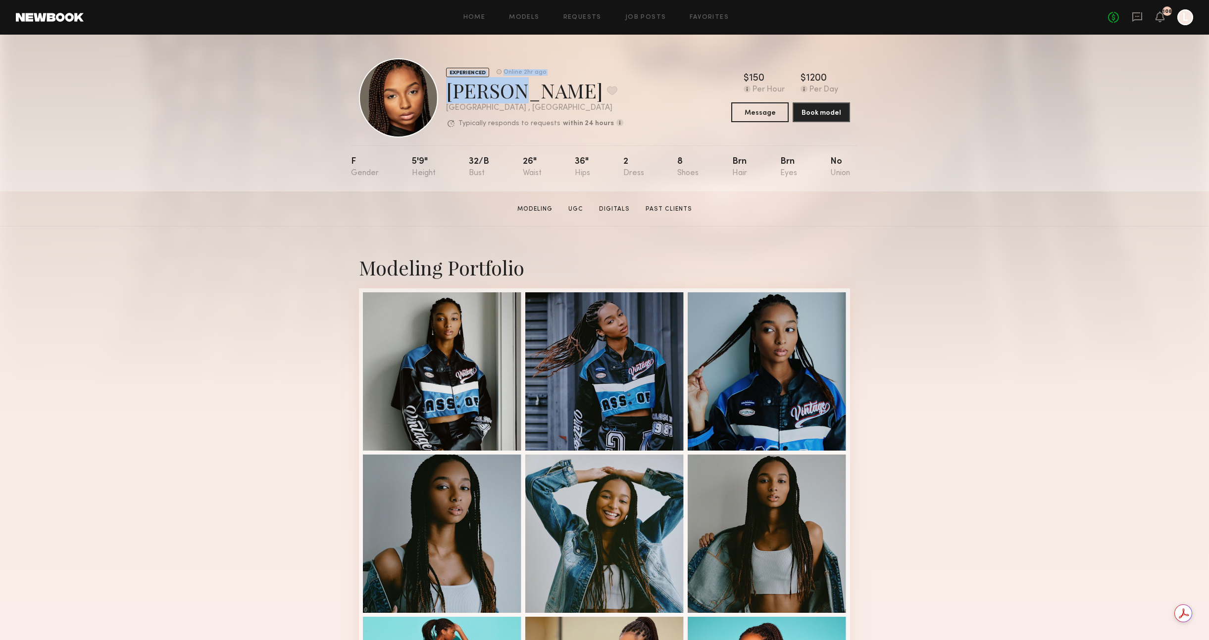
drag, startPoint x: 495, startPoint y: 93, endPoint x: 431, endPoint y: 88, distance: 64.5
click at [430, 90] on div "EXPERIENCED Online 2hr ago [PERSON_NAME] Favorite [GEOGRAPHIC_DATA] , [GEOGRAPH…" at bounding box center [491, 97] width 264 height 79
click at [484, 85] on div "[PERSON_NAME] Favorite" at bounding box center [534, 90] width 177 height 26
drag, startPoint x: 482, startPoint y: 90, endPoint x: 450, endPoint y: 88, distance: 31.2
click at [450, 89] on div "[PERSON_NAME] Favorite" at bounding box center [534, 90] width 177 height 26
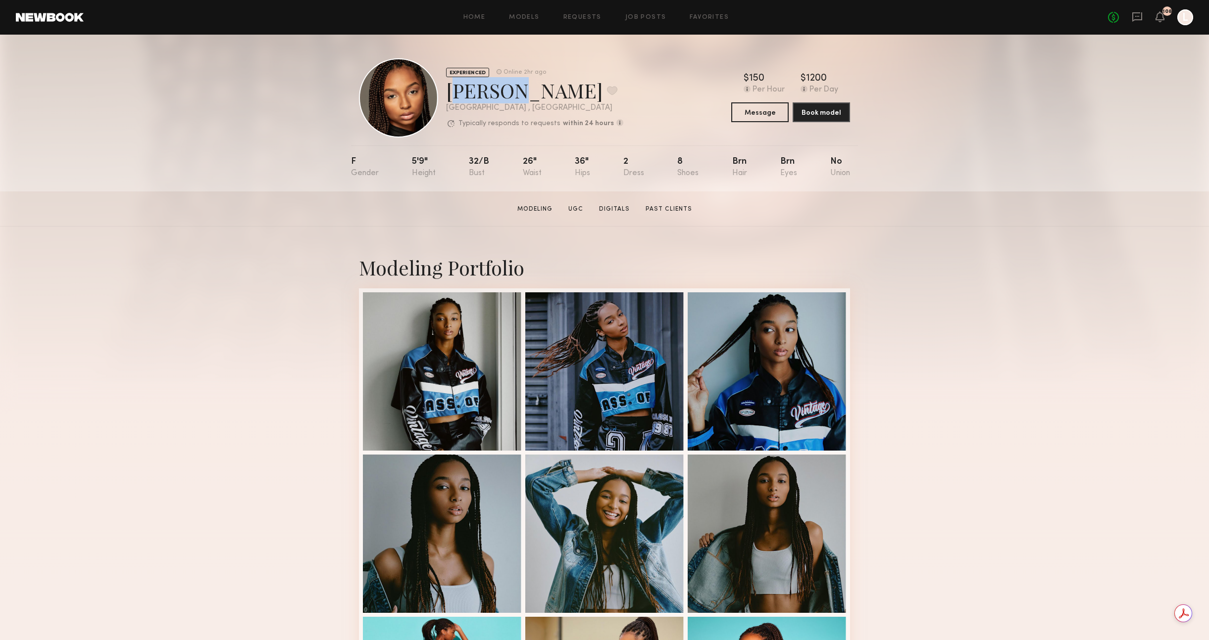
copy div "[PERSON_NAME]"
